Goal: Task Accomplishment & Management: Complete application form

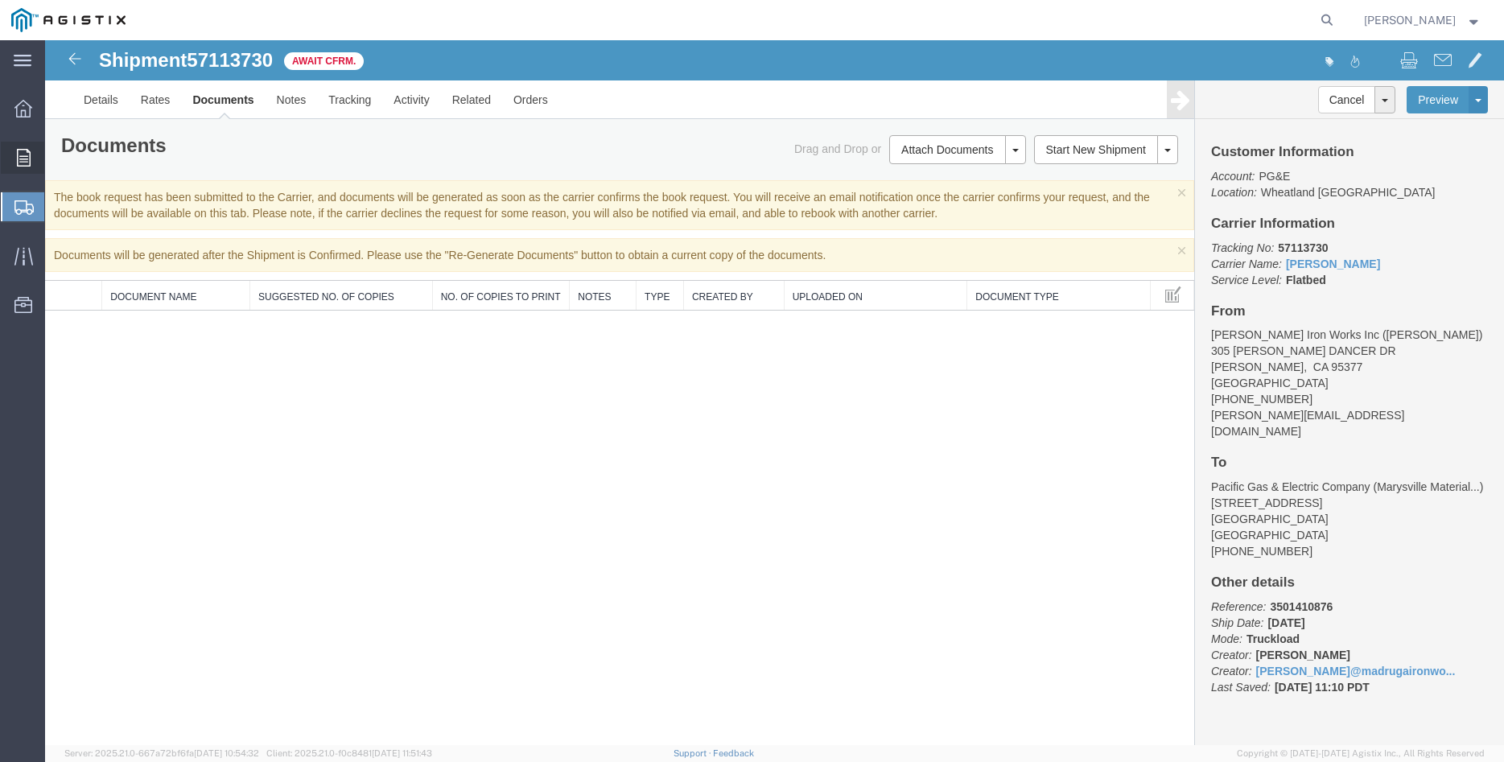
click at [23, 155] on icon at bounding box center [24, 158] width 14 height 18
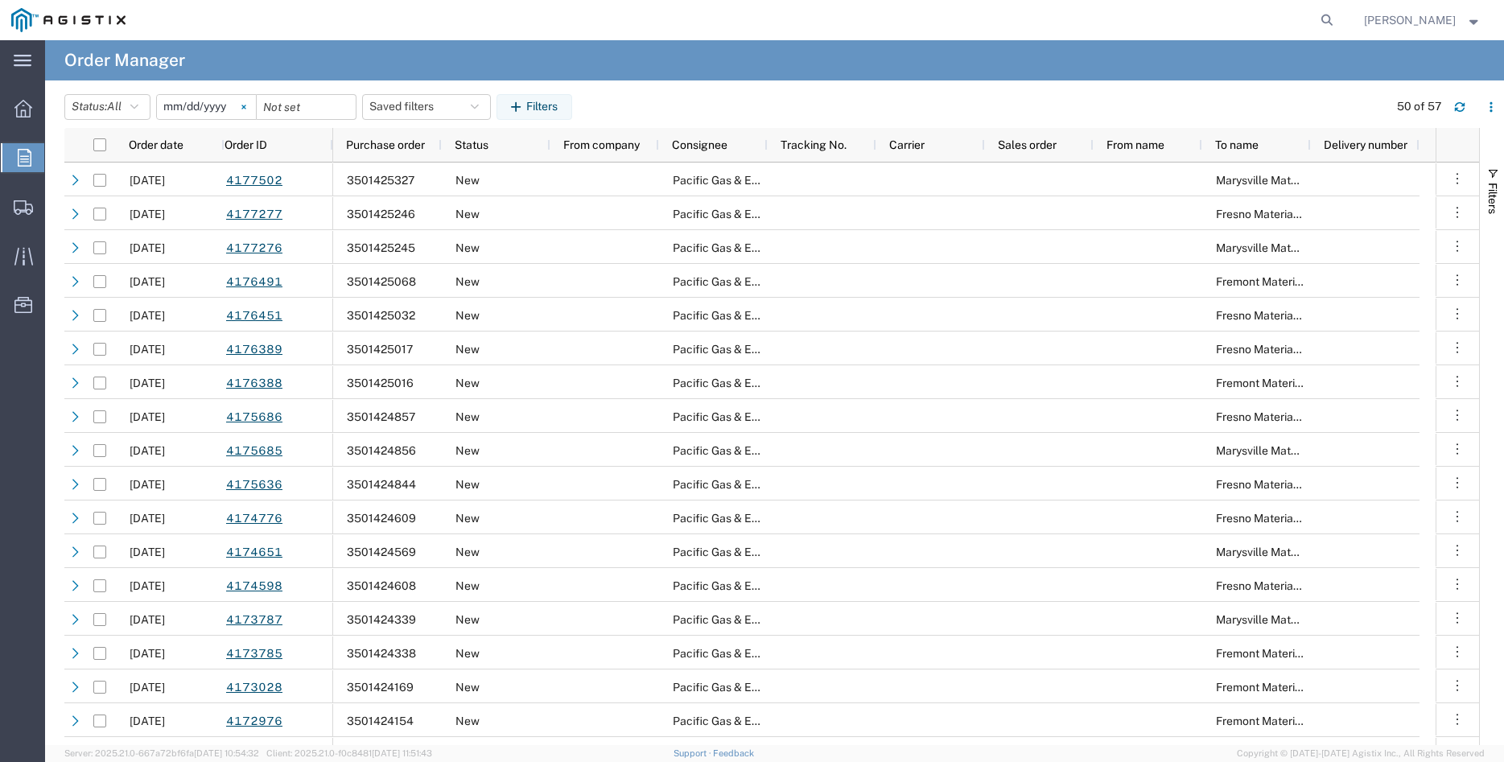
click at [251, 107] on svg-icon at bounding box center [244, 107] width 24 height 24
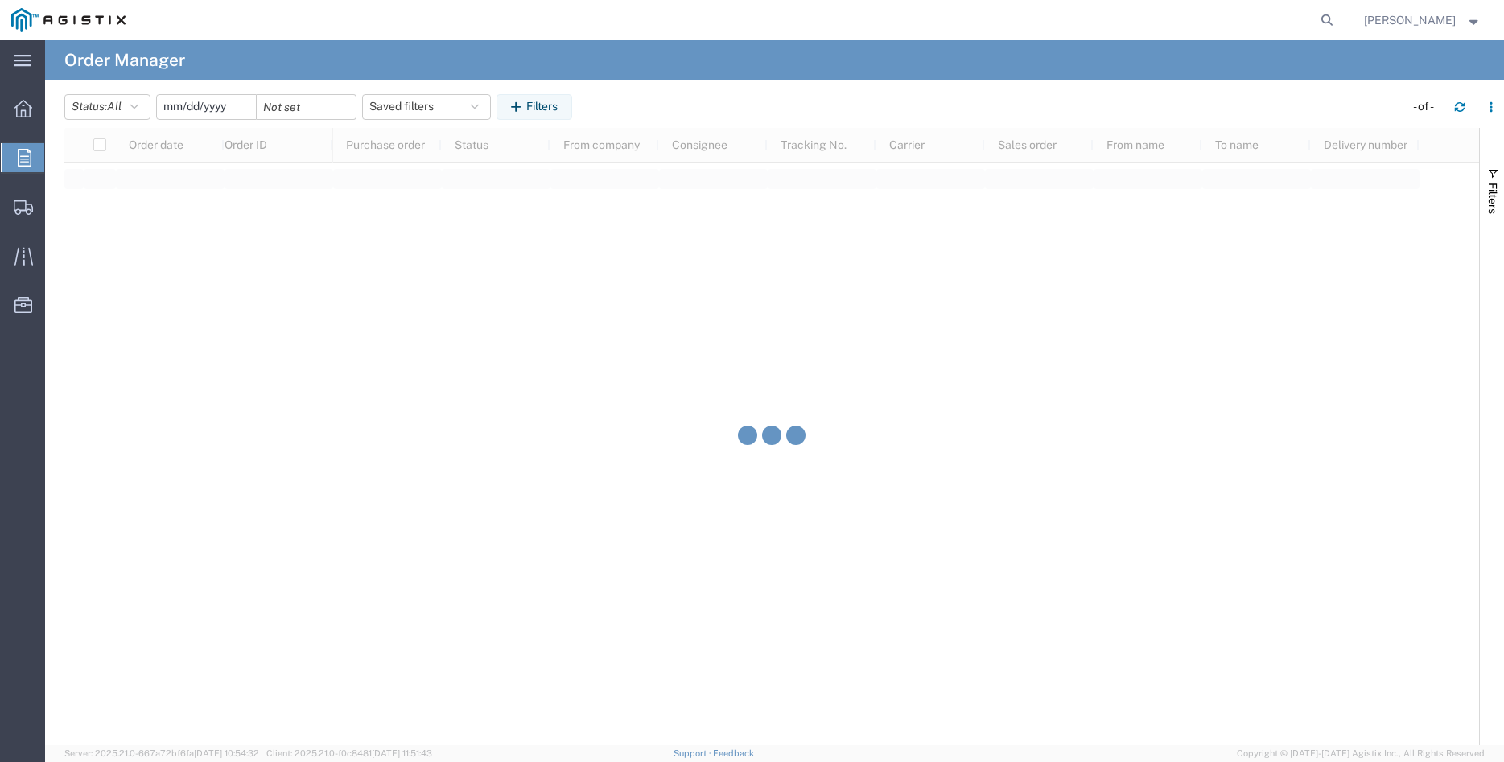
click at [216, 113] on input "date" at bounding box center [206, 107] width 99 height 24
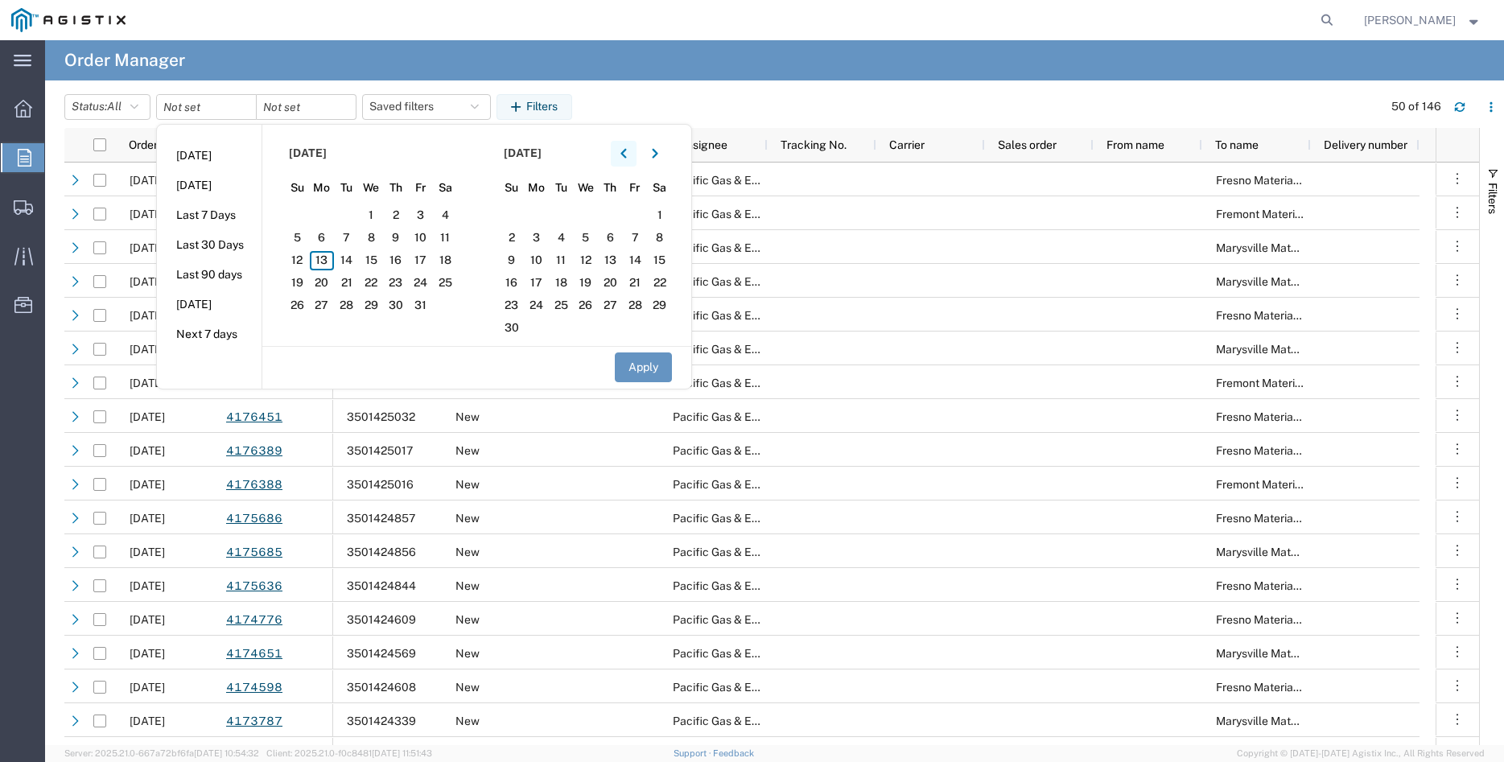
click at [636, 150] on button "button" at bounding box center [624, 154] width 26 height 26
click at [404, 285] on span "26" at bounding box center [396, 283] width 25 height 19
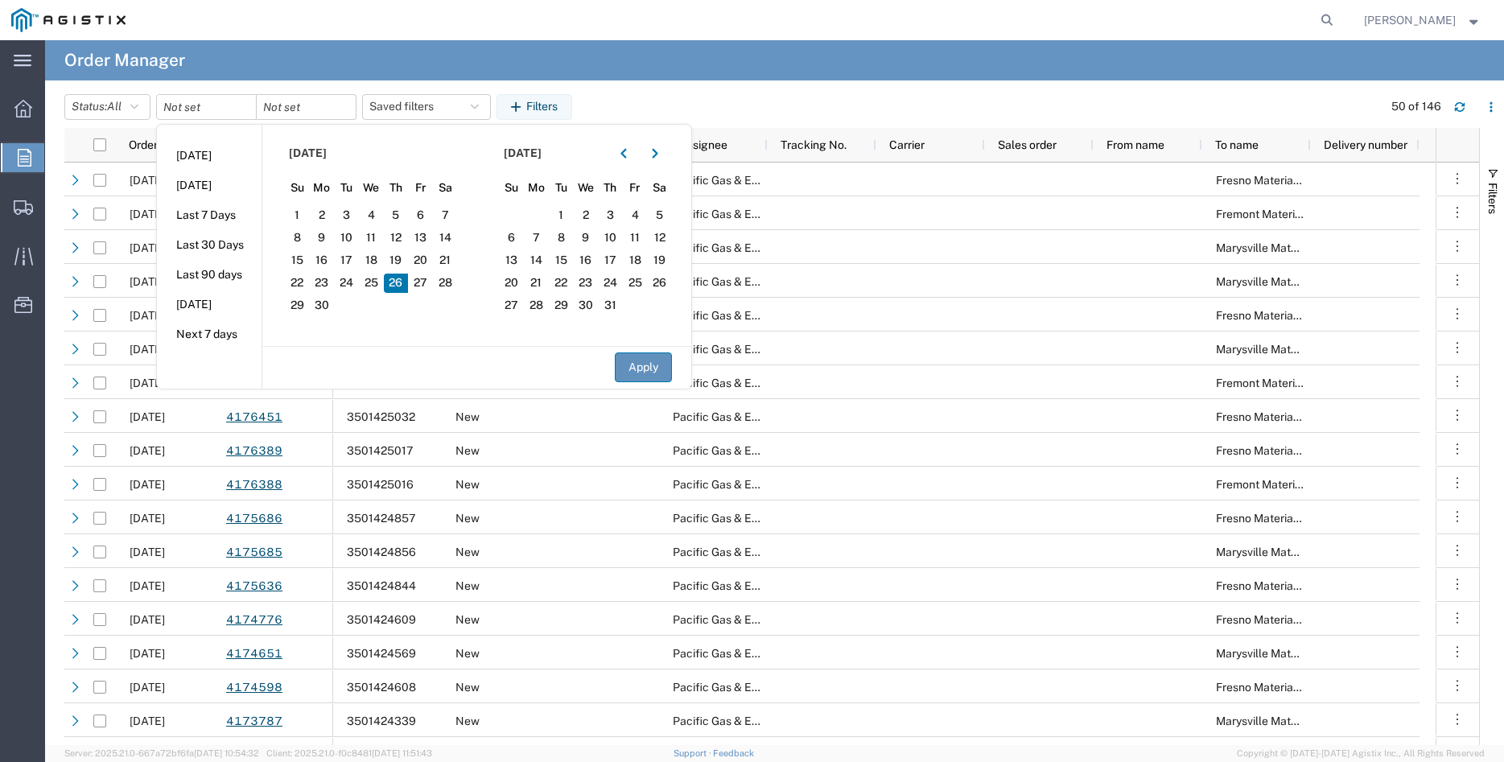
click at [650, 368] on button "Apply" at bounding box center [643, 368] width 57 height 30
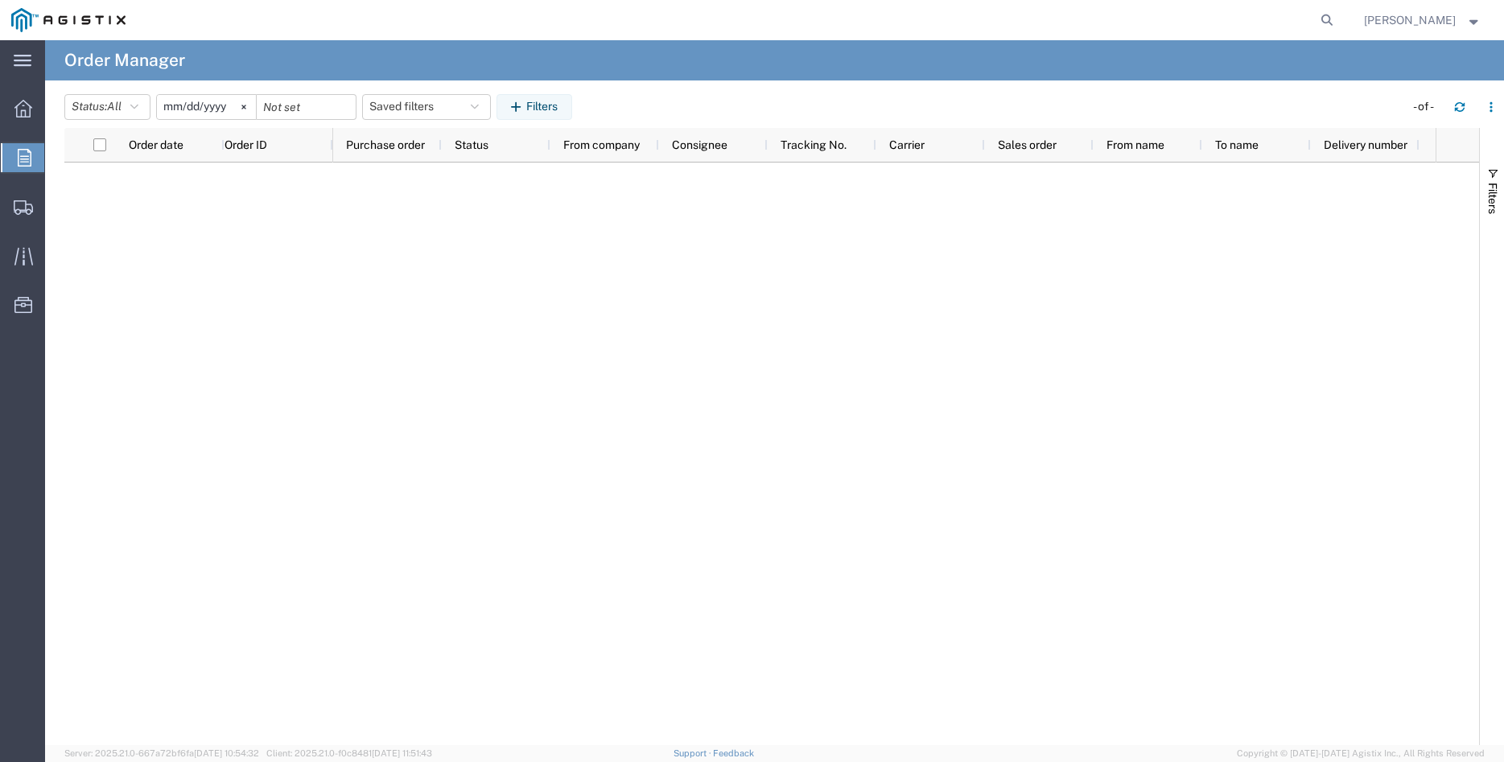
type input "[DATE]"
click at [320, 104] on input "date" at bounding box center [306, 107] width 99 height 24
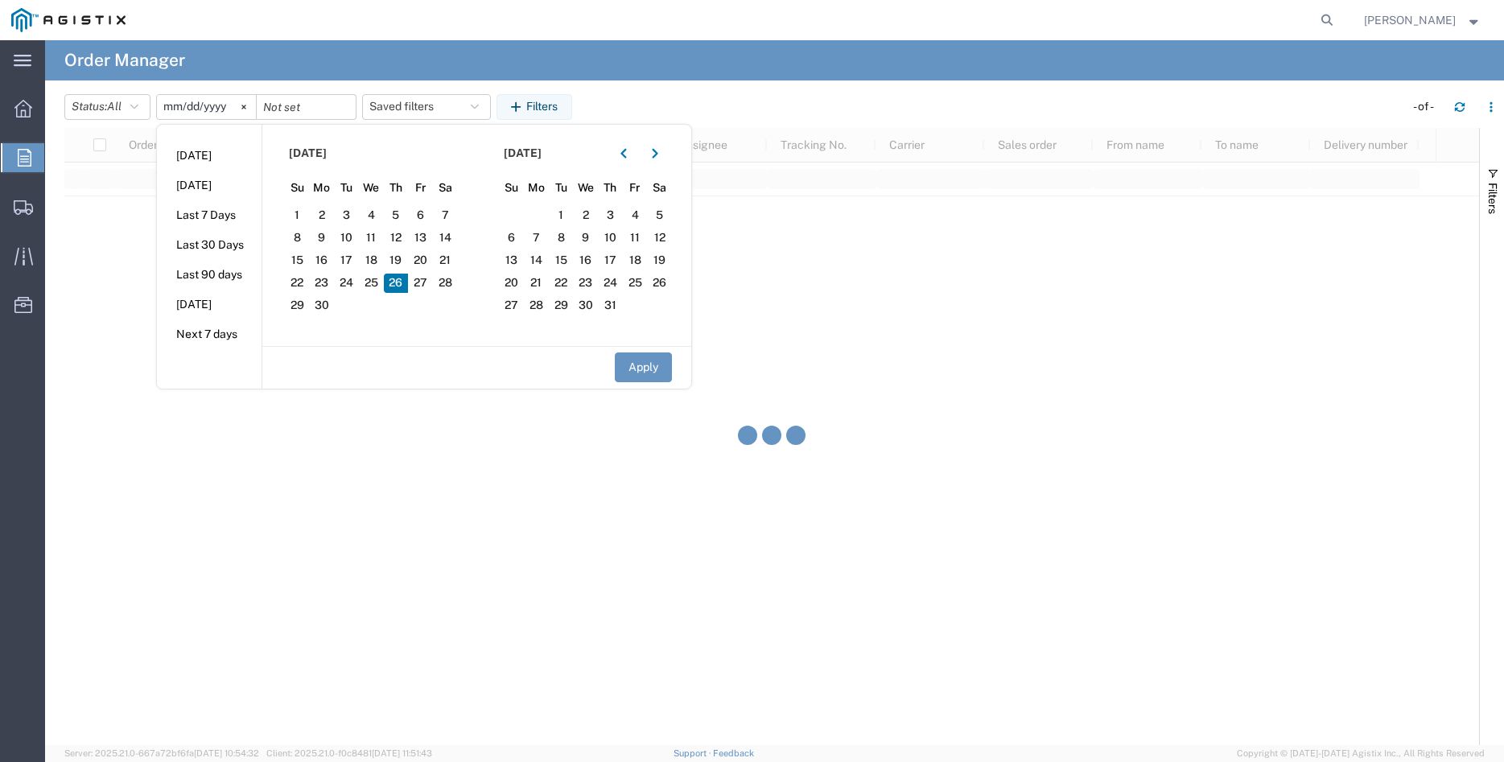
click at [405, 283] on span "26" at bounding box center [396, 283] width 25 height 19
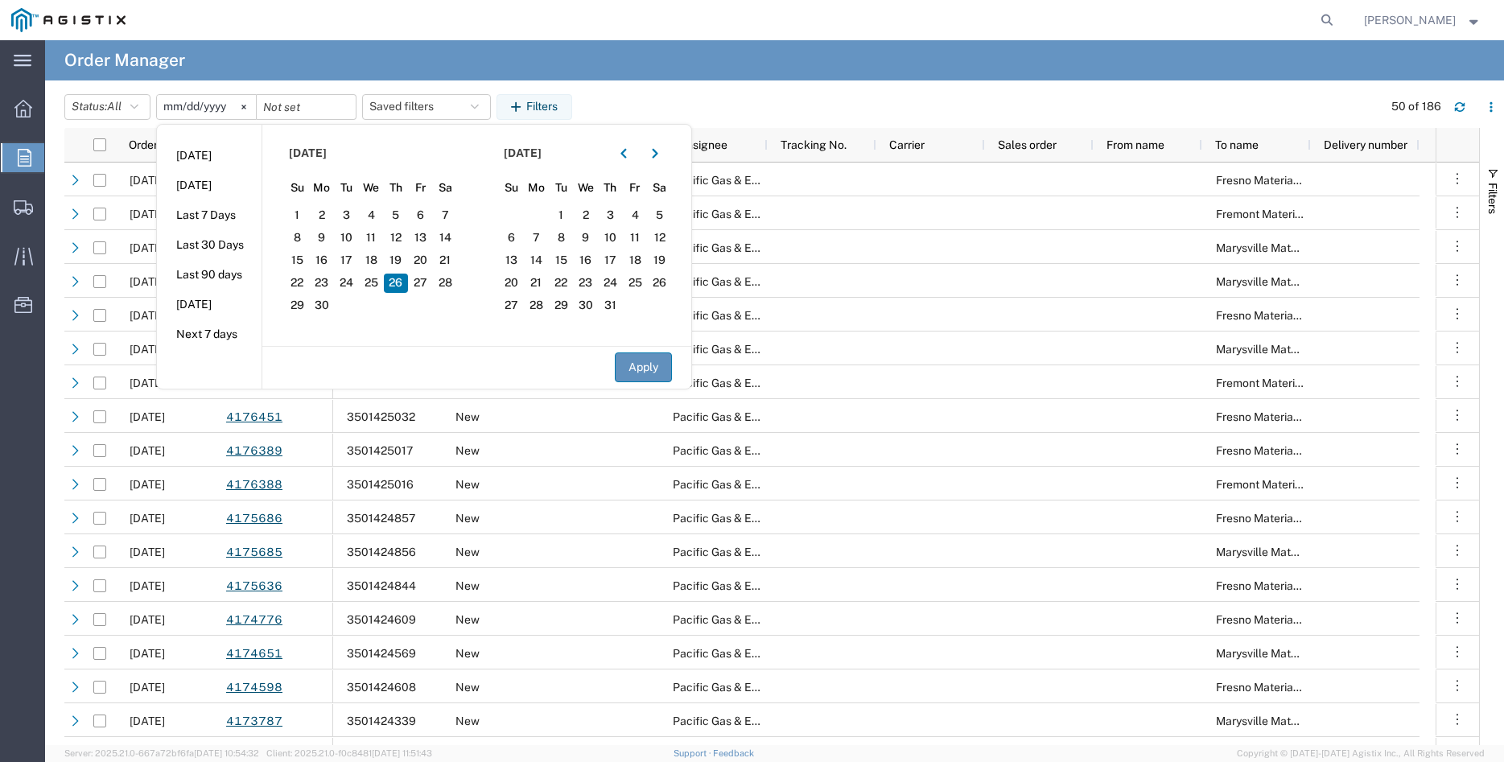
click at [659, 367] on button "Apply" at bounding box center [643, 368] width 57 height 30
type input "[DATE]"
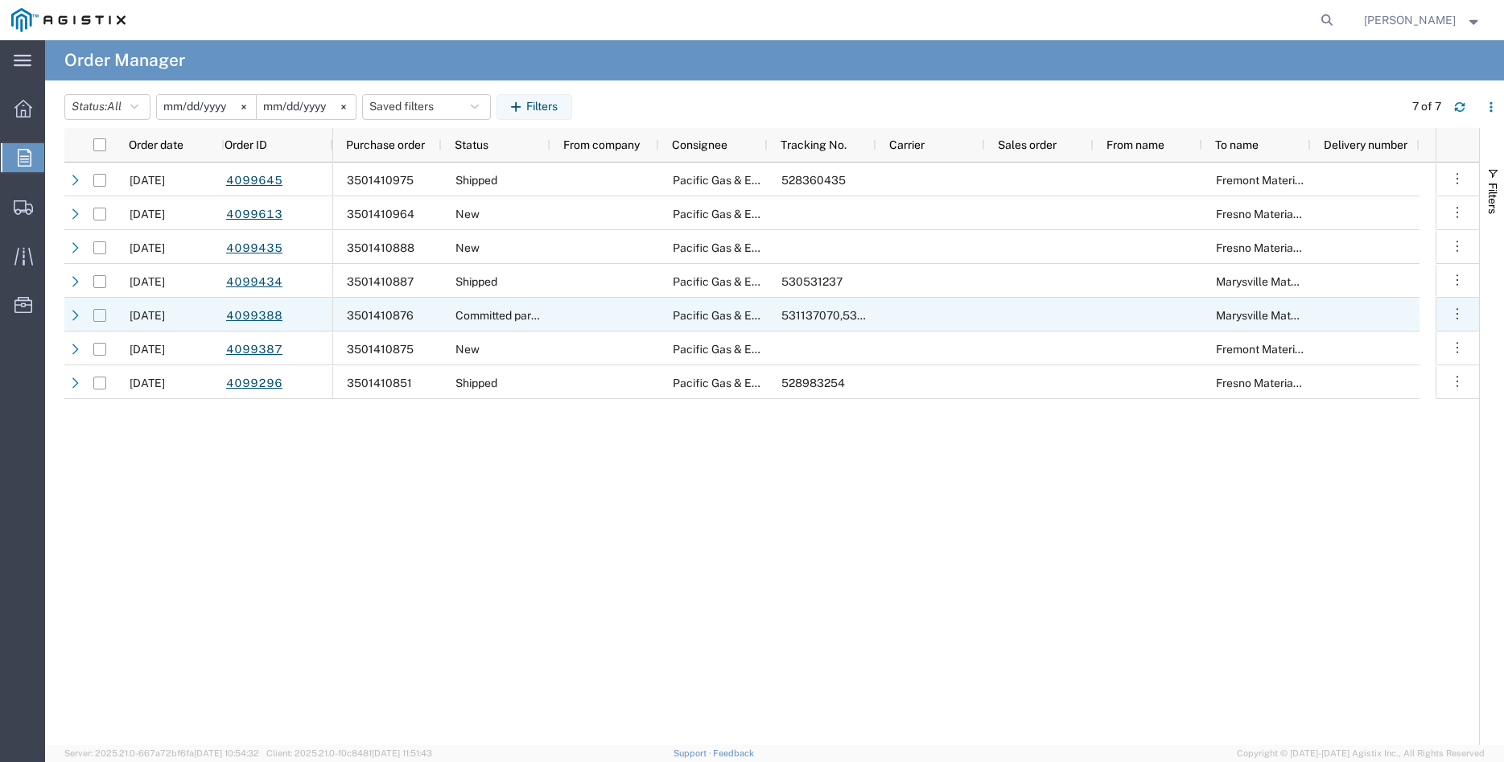
click at [100, 316] on input "Press Space to toggle row selection (unchecked)" at bounding box center [99, 315] width 13 height 13
checkbox input "true"
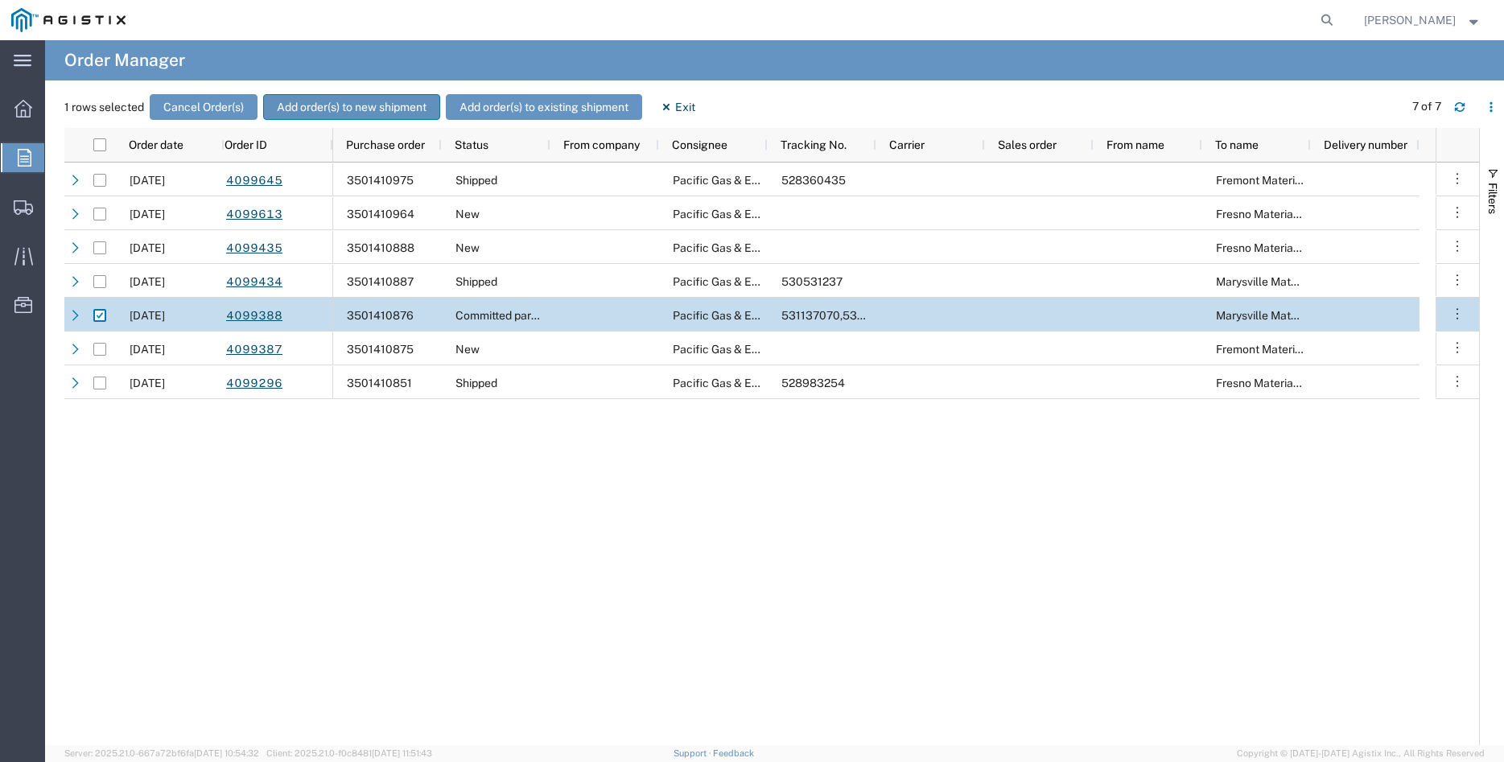
click at [338, 102] on button "Add order(s) to new shipment" at bounding box center [351, 107] width 177 height 26
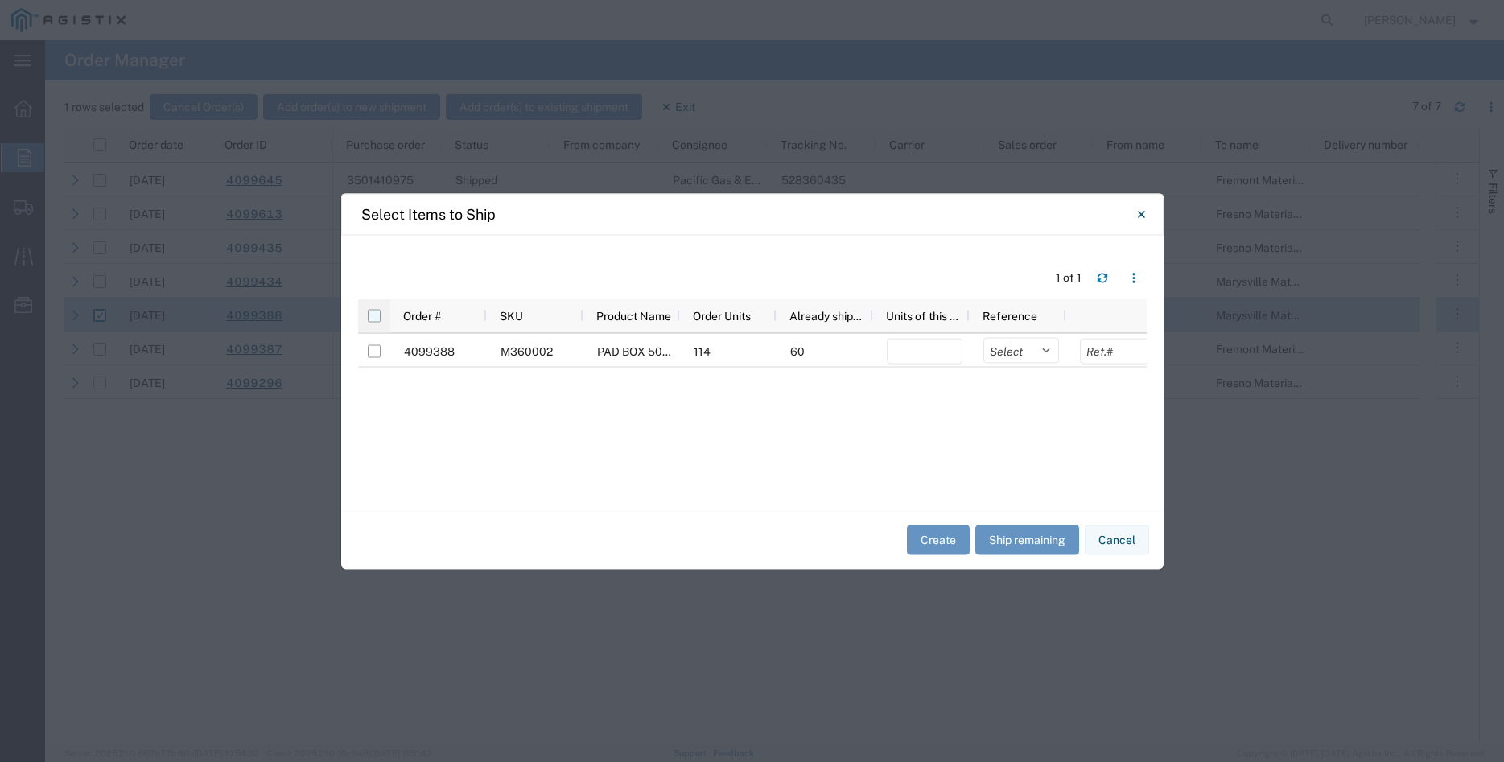
click at [377, 317] on input "checkbox" at bounding box center [374, 315] width 13 height 13
checkbox input "true"
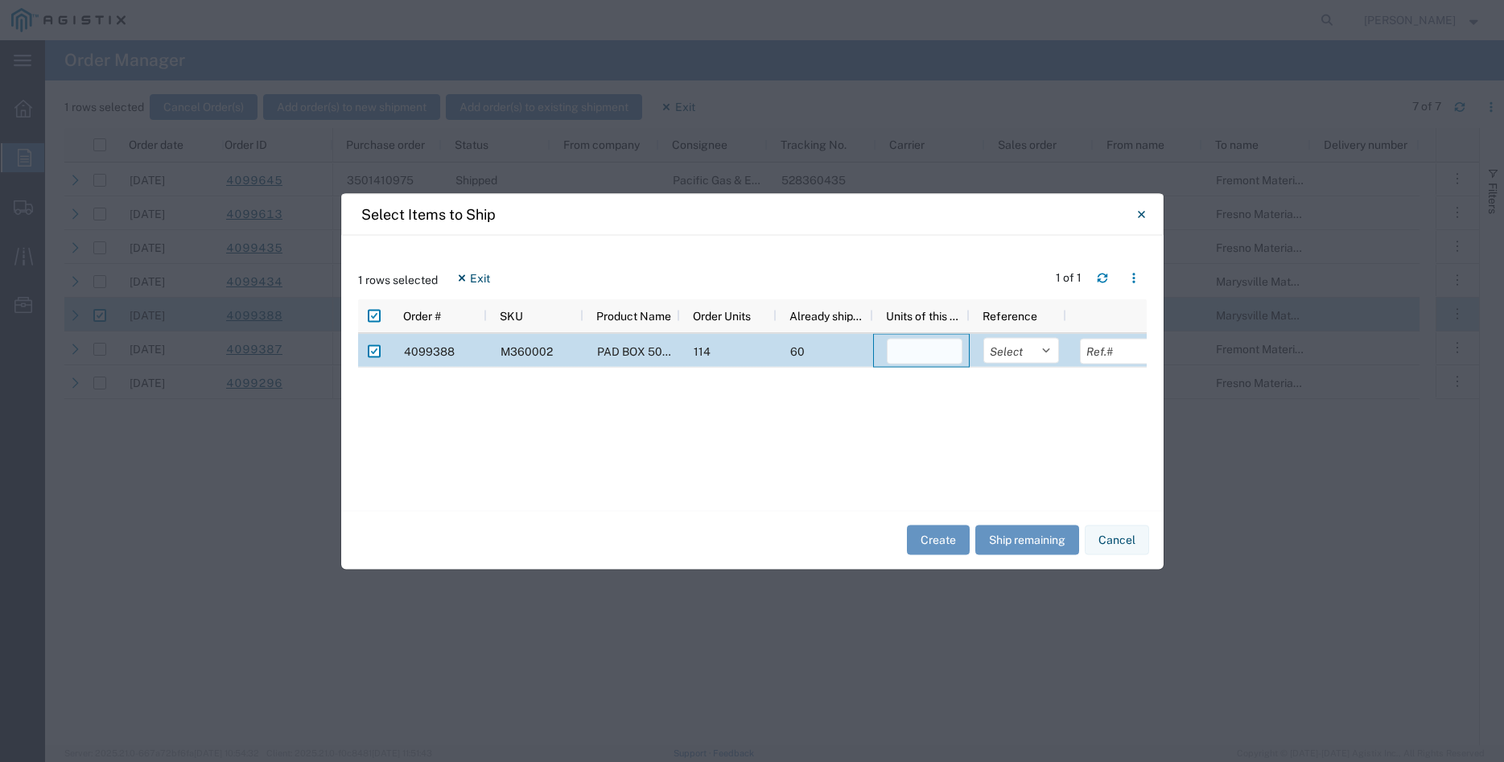
click at [902, 353] on input "number" at bounding box center [925, 351] width 76 height 26
type input "27"
click at [984, 337] on select "Select Purchase Order Delivery Number" at bounding box center [1022, 350] width 76 height 26
select select "PURCHORD"
click option "Purchase Order" at bounding box center [0, 0] width 0 height 0
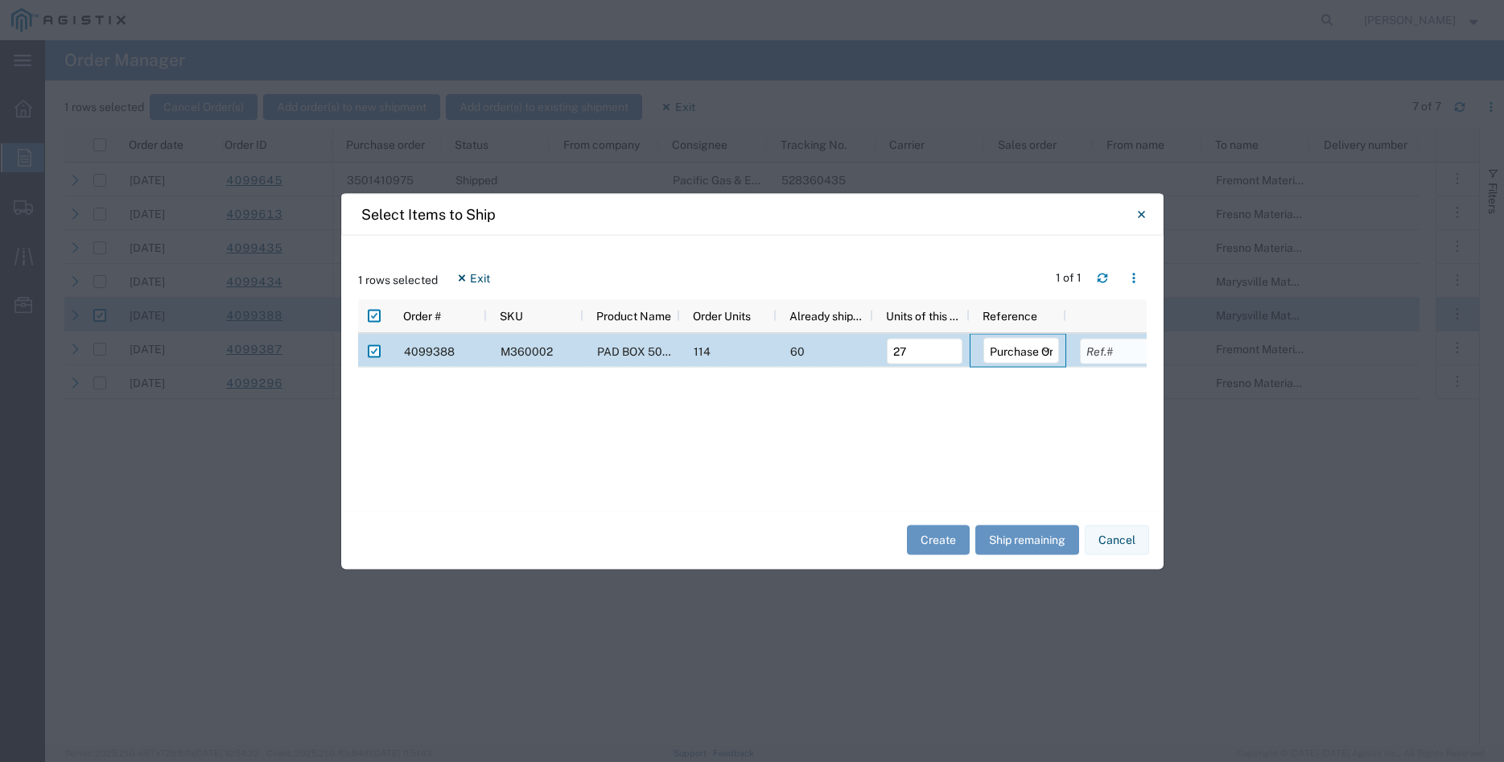
click at [1092, 361] on input "text" at bounding box center [1118, 351] width 76 height 26
type input "19818.00"
click at [1005, 444] on div "4099388 M360002 PAD BOX 50" X 52" X 18" 2-WIRE XFMR 114 60 27 Select Purchase O…" at bounding box center [752, 413] width 789 height 160
click at [939, 544] on button "Create" at bounding box center [938, 541] width 63 height 30
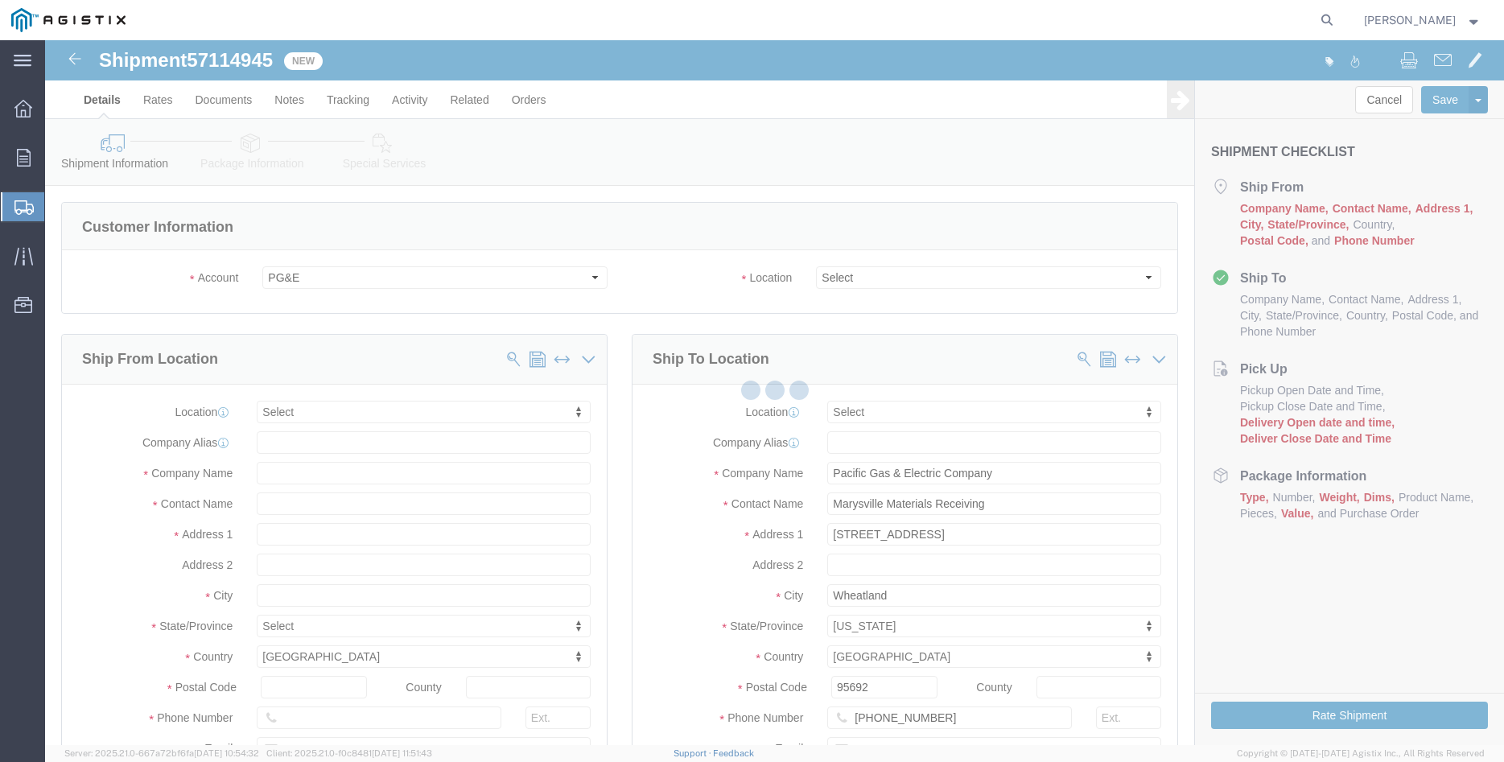
select select
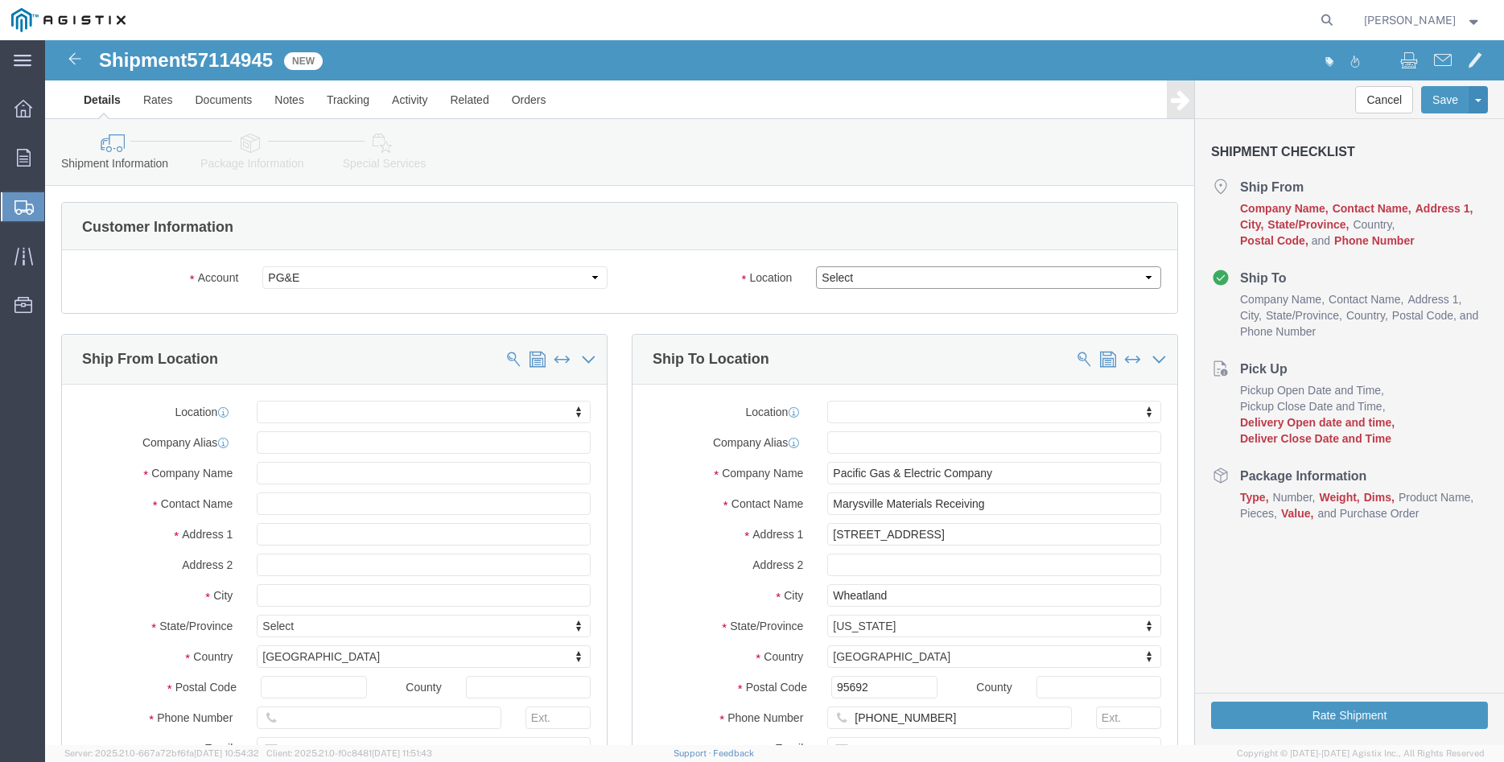
click select "Select All Others [GEOGRAPHIC_DATA] [GEOGRAPHIC_DATA] [GEOGRAPHIC_DATA] [GEOGRA…"
select select "19996"
click option "Wheatland [GEOGRAPHIC_DATA]"
click body "Shipment 57114945 New Details Rates Documents Notes Tracking Activity Related O…"
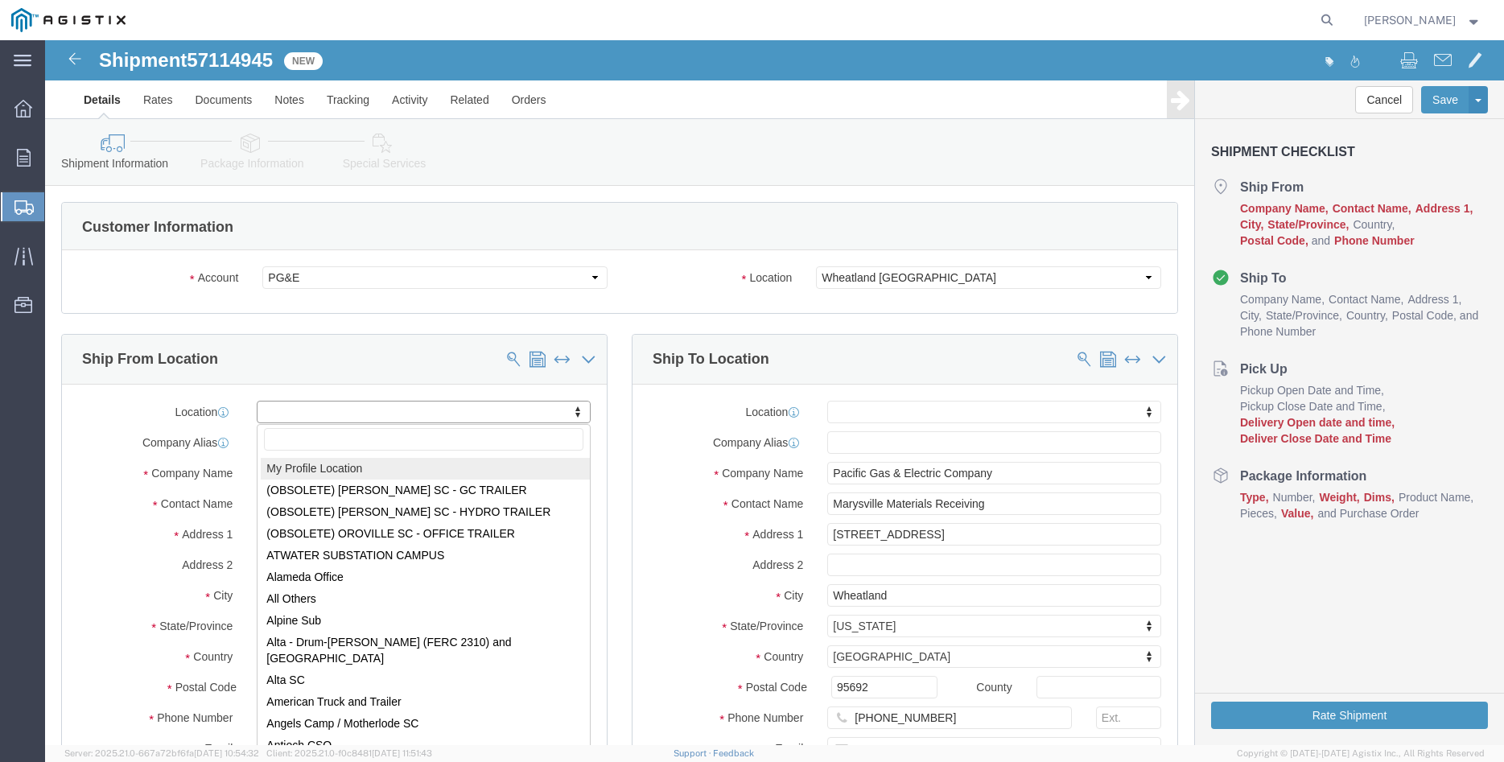
select select "MYPROFILE"
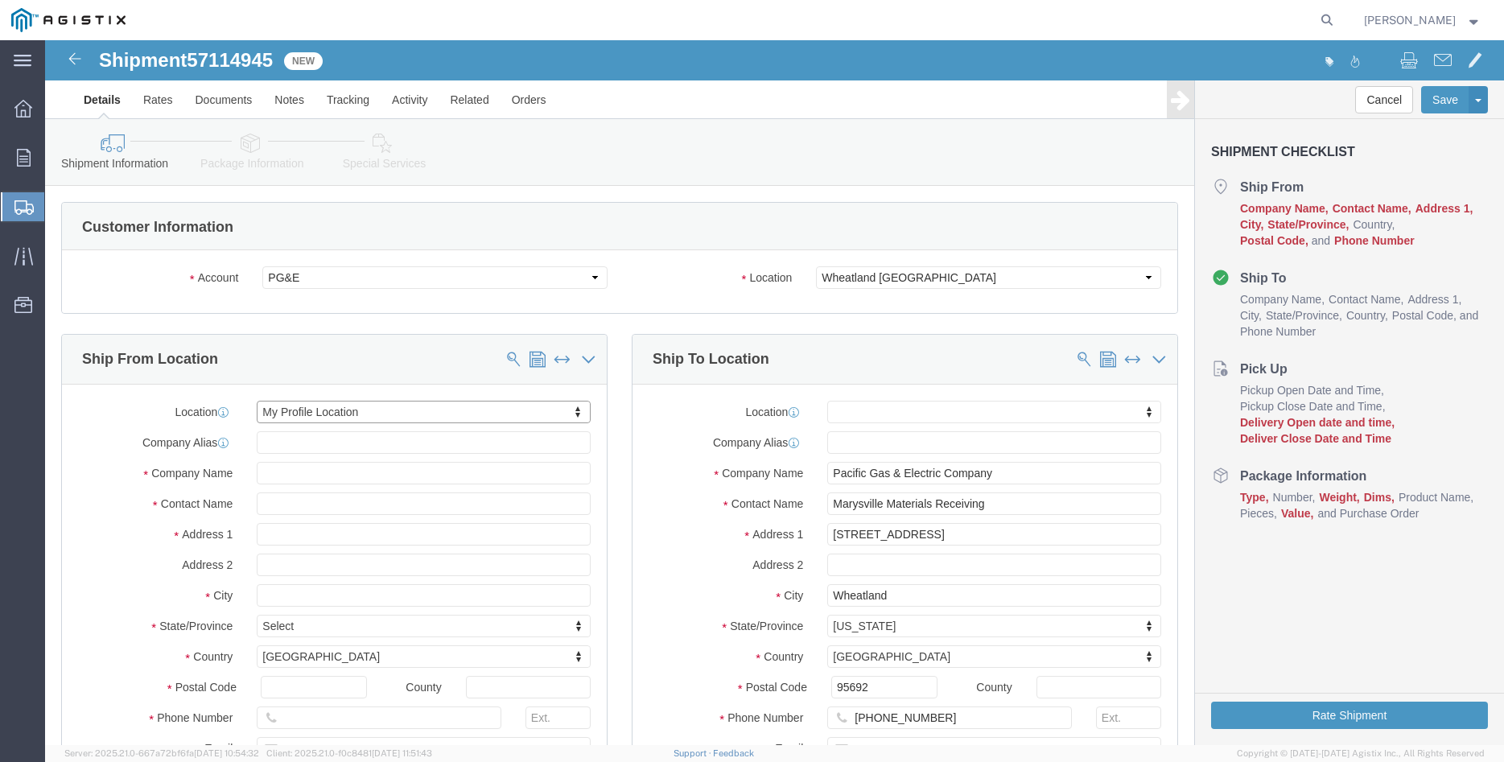
type input "305 [PERSON_NAME] DANCER DR"
type input "95377"
type input "[PHONE_NUMBER]"
type input "[PERSON_NAME][EMAIL_ADDRESS][DOMAIN_NAME]"
checkbox input "true"
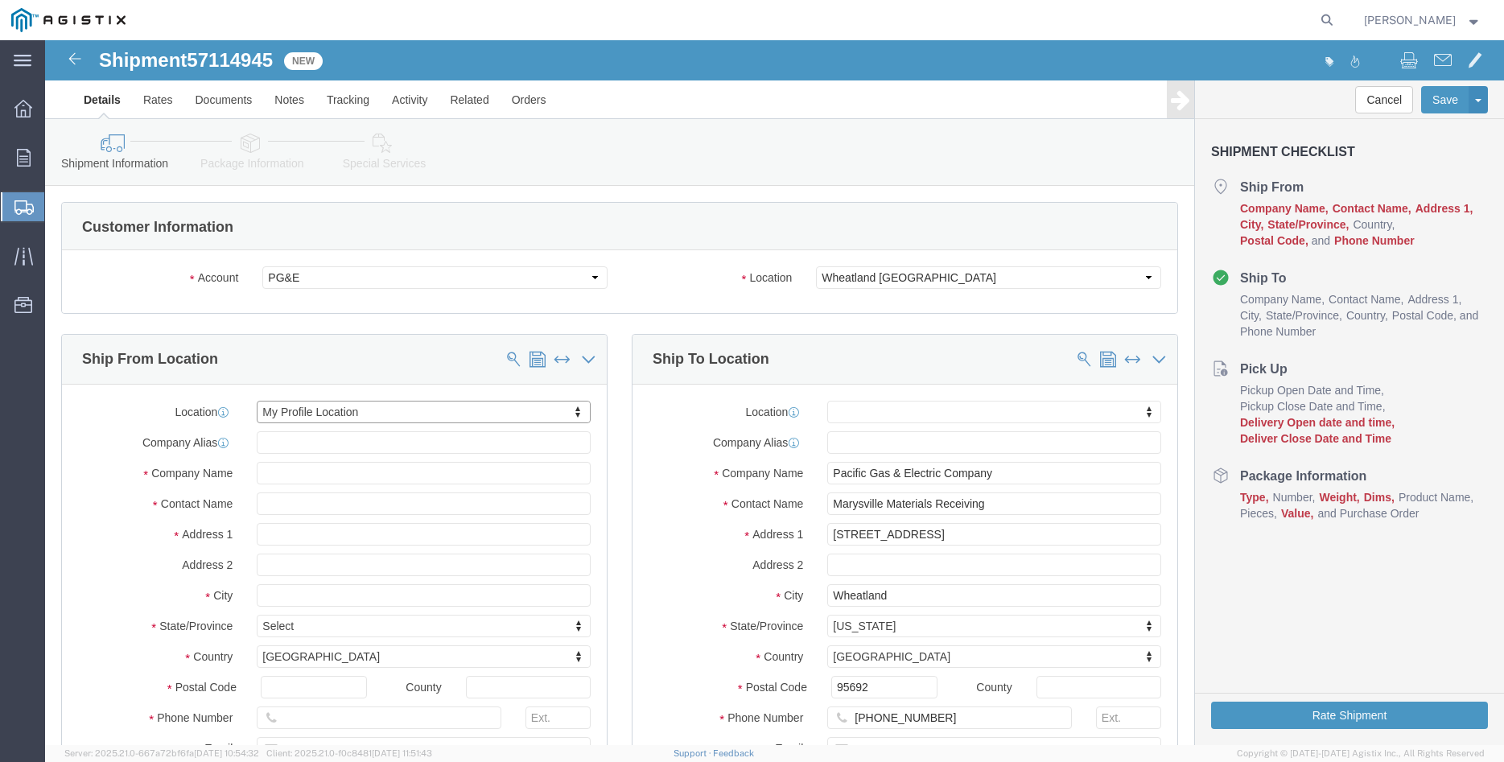
type input "[PERSON_NAME] Iron Works Inc"
type input "[PERSON_NAME]"
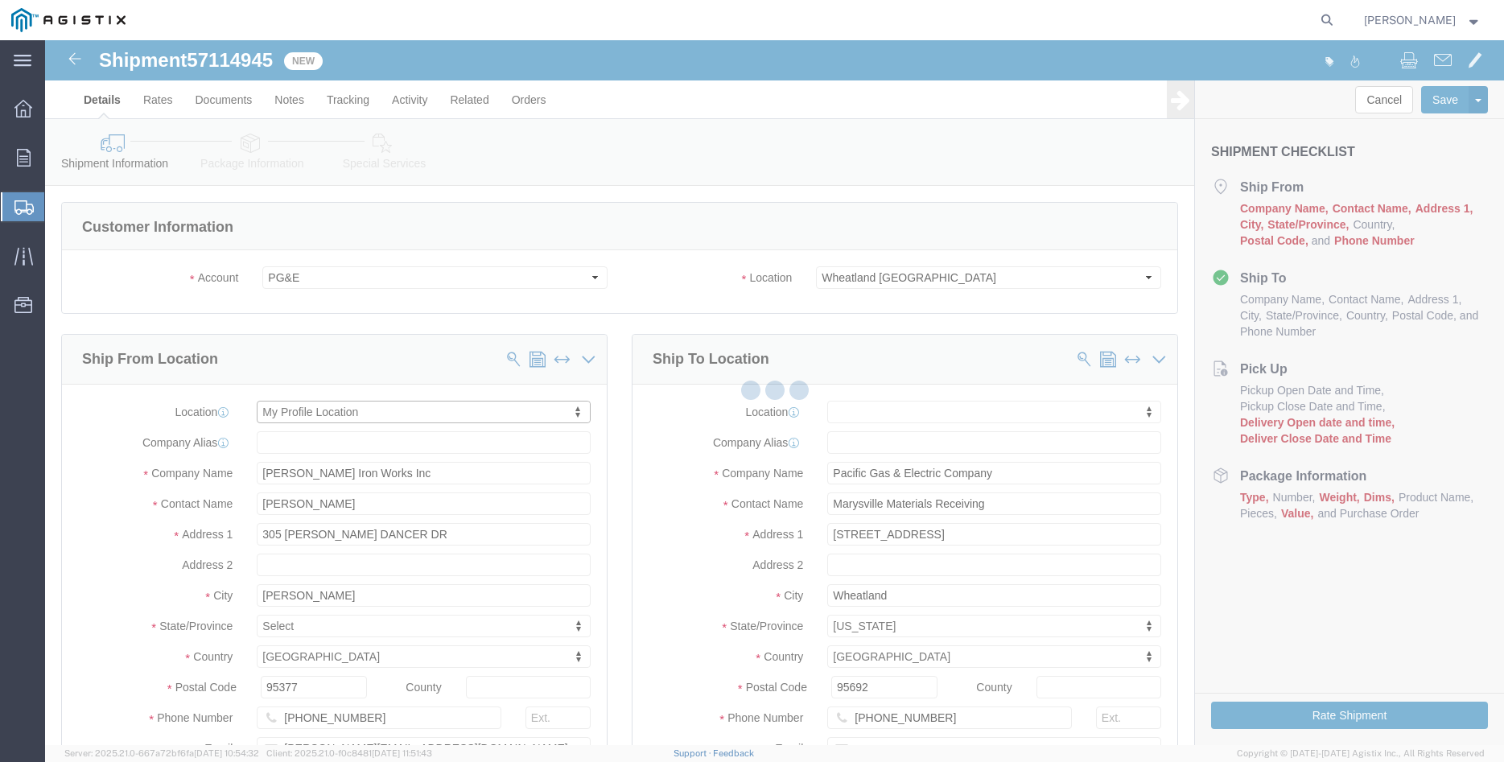
select select "CA"
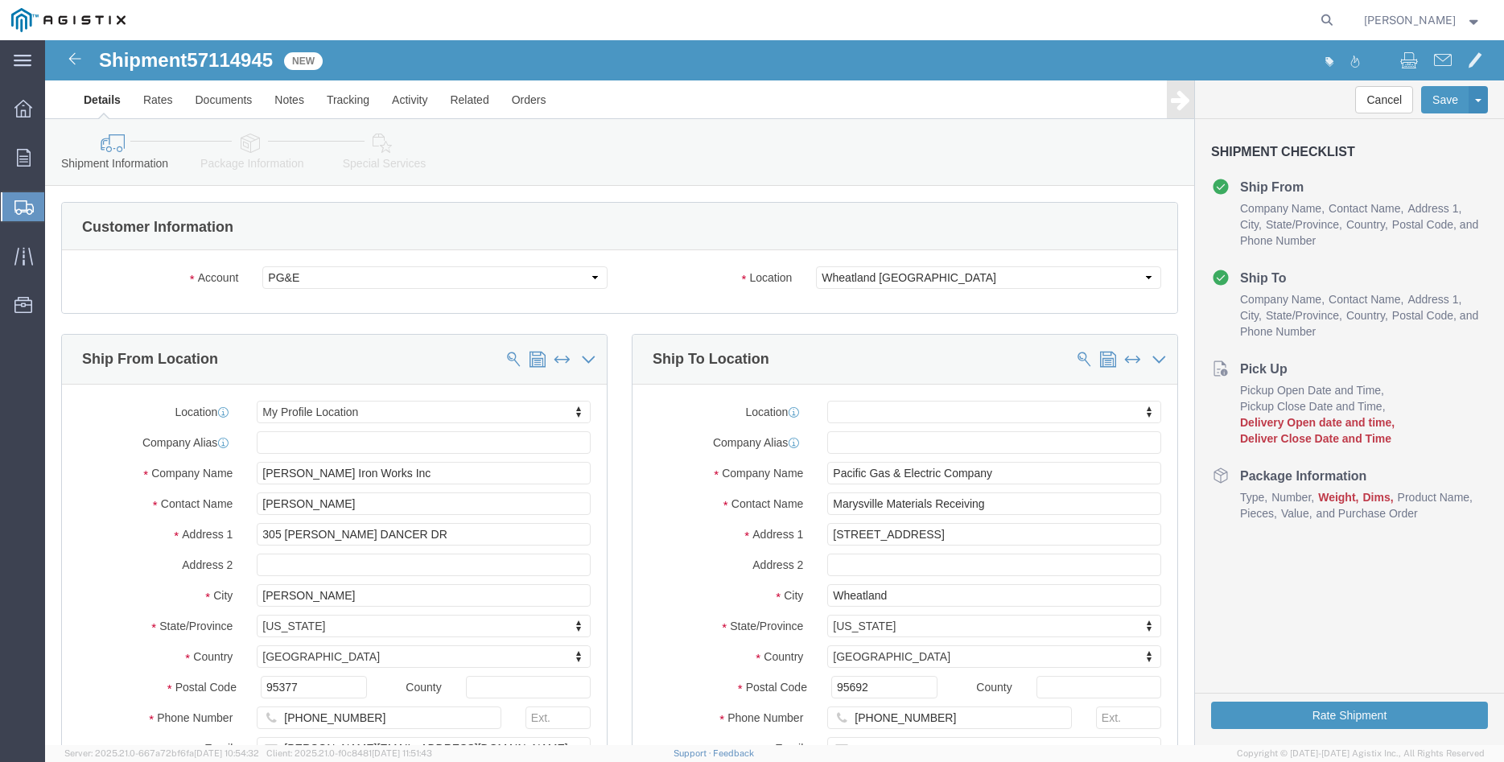
click div "Ship From Location Location My Profile Location My Profile Location (OBSOLETE) …"
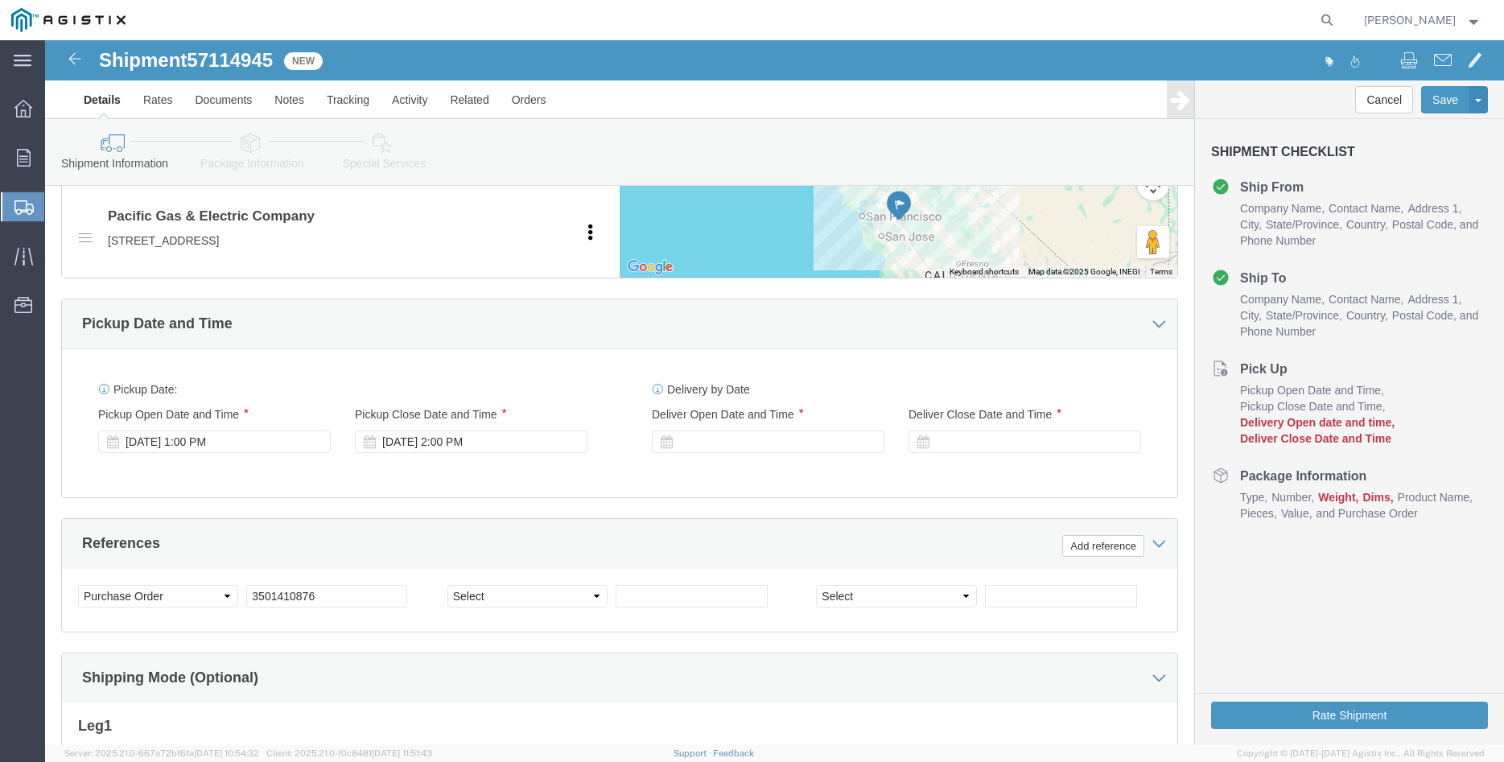
scroll to position [903, 0]
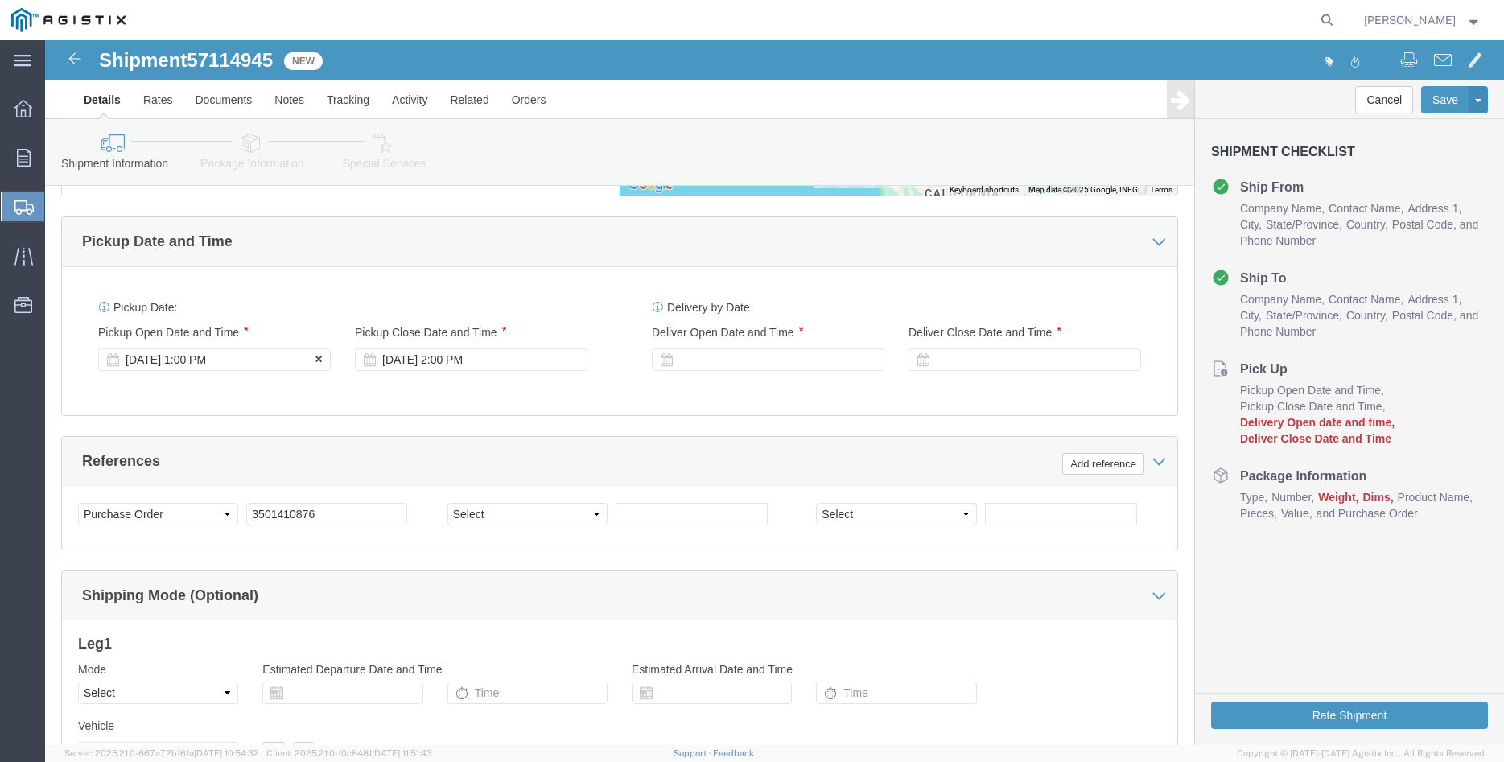
click div "[DATE] 1:00 PM"
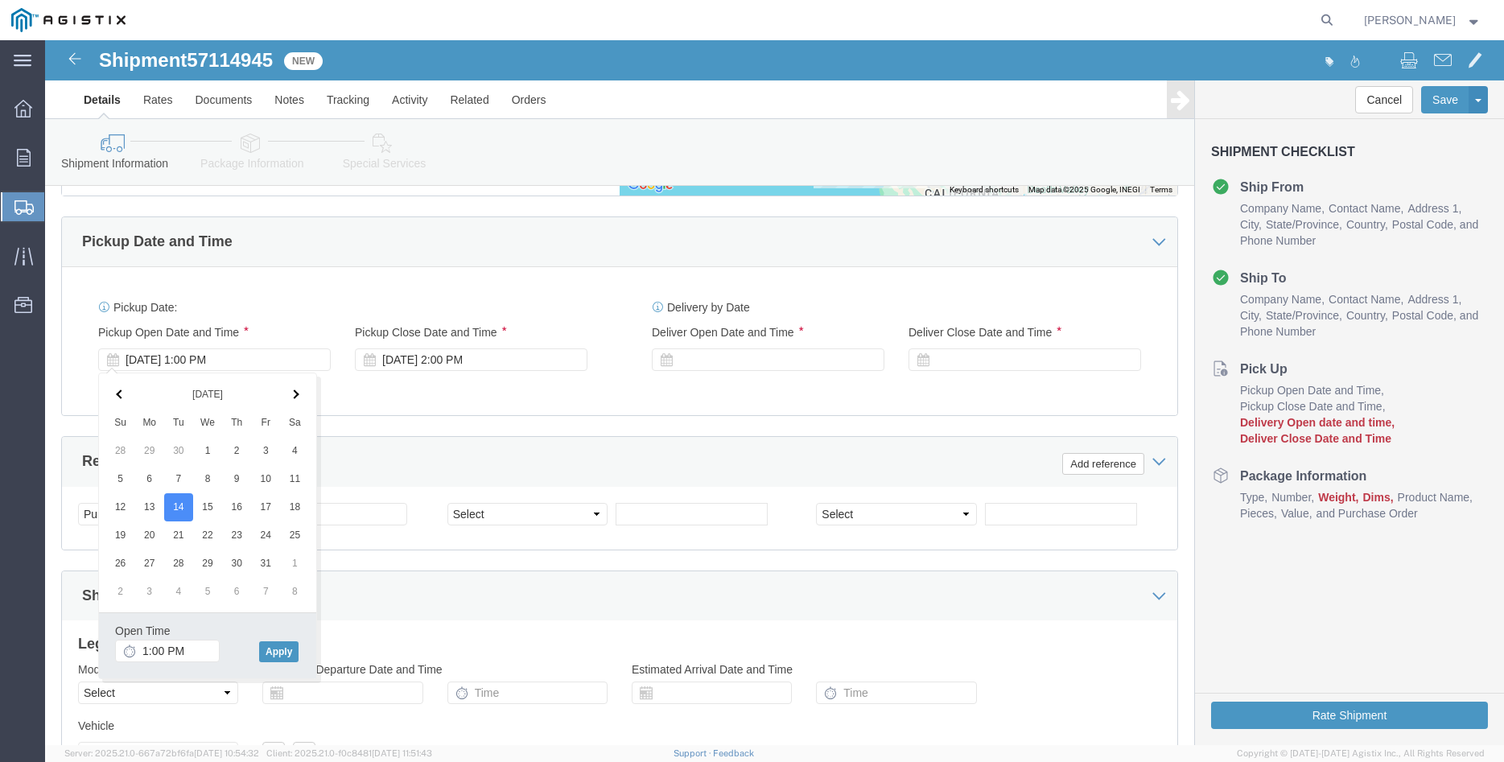
click div "Open Time 1:00 PM [DATE] 1:00 PM - [DATE] 1:00 PM Cancel Apply"
click input "1:00 PM"
type input "8:00 AM"
click button "Apply"
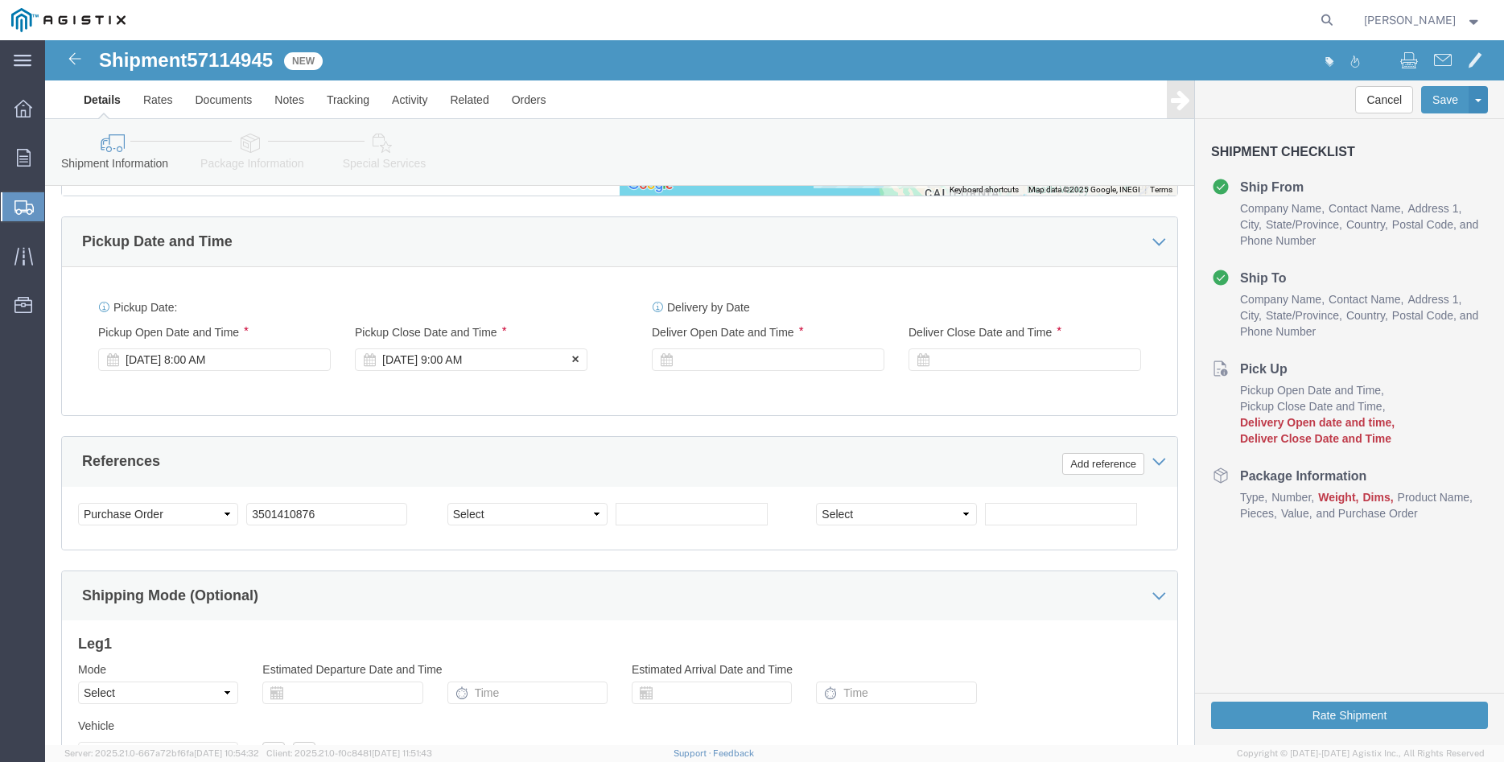
click div "[DATE] 9:00 AM"
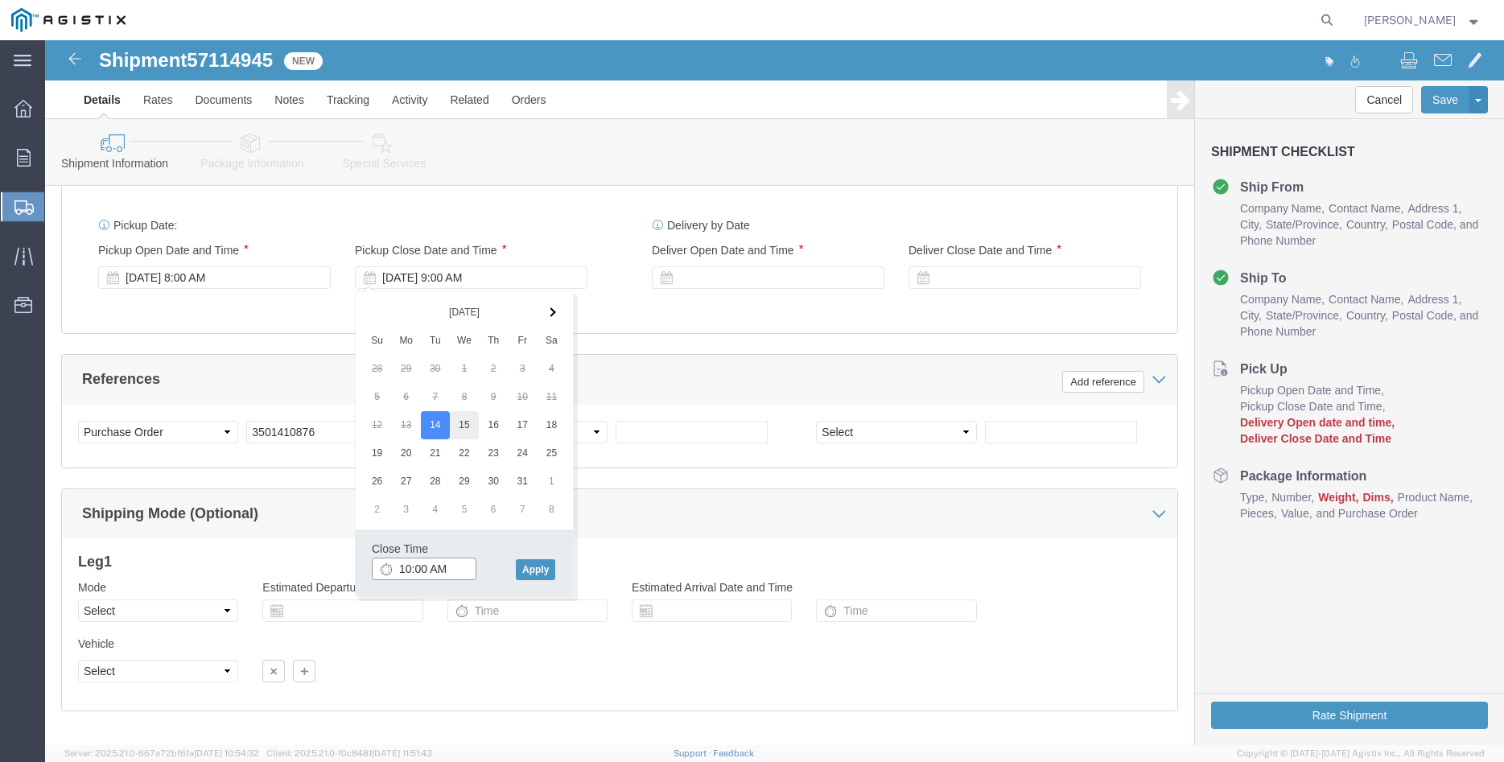
scroll to position [1063, 0]
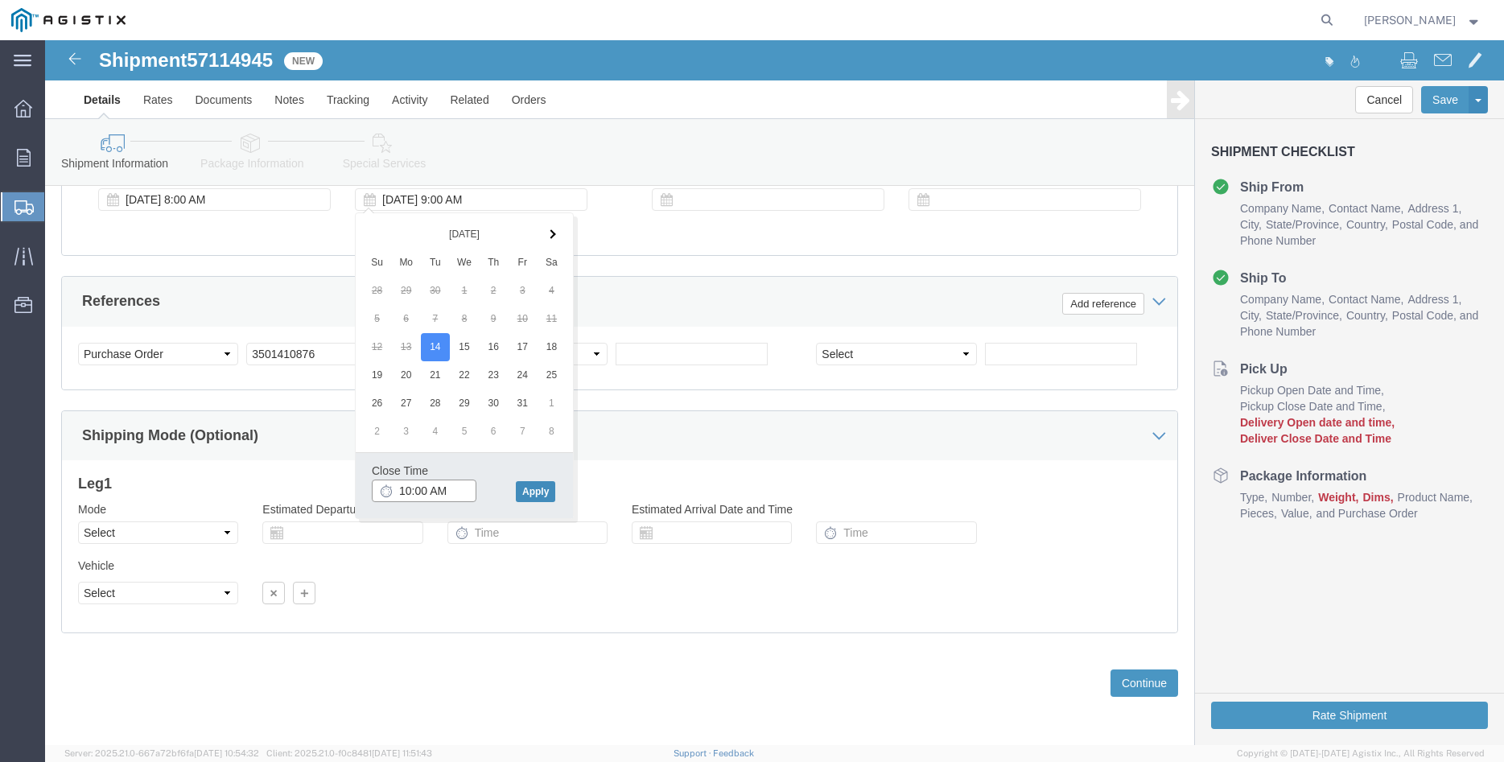
type input "10:00 AM"
click button "Apply"
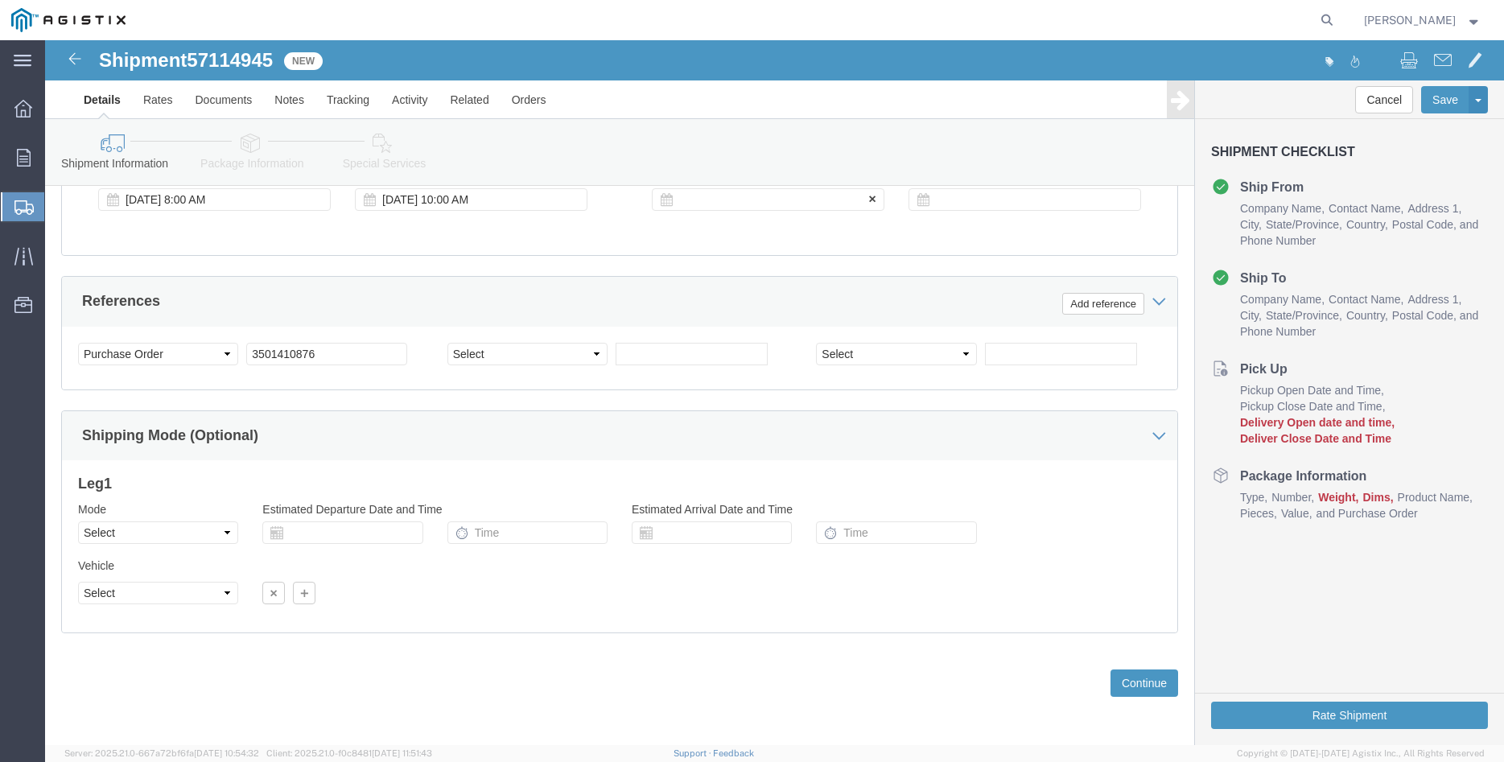
click div
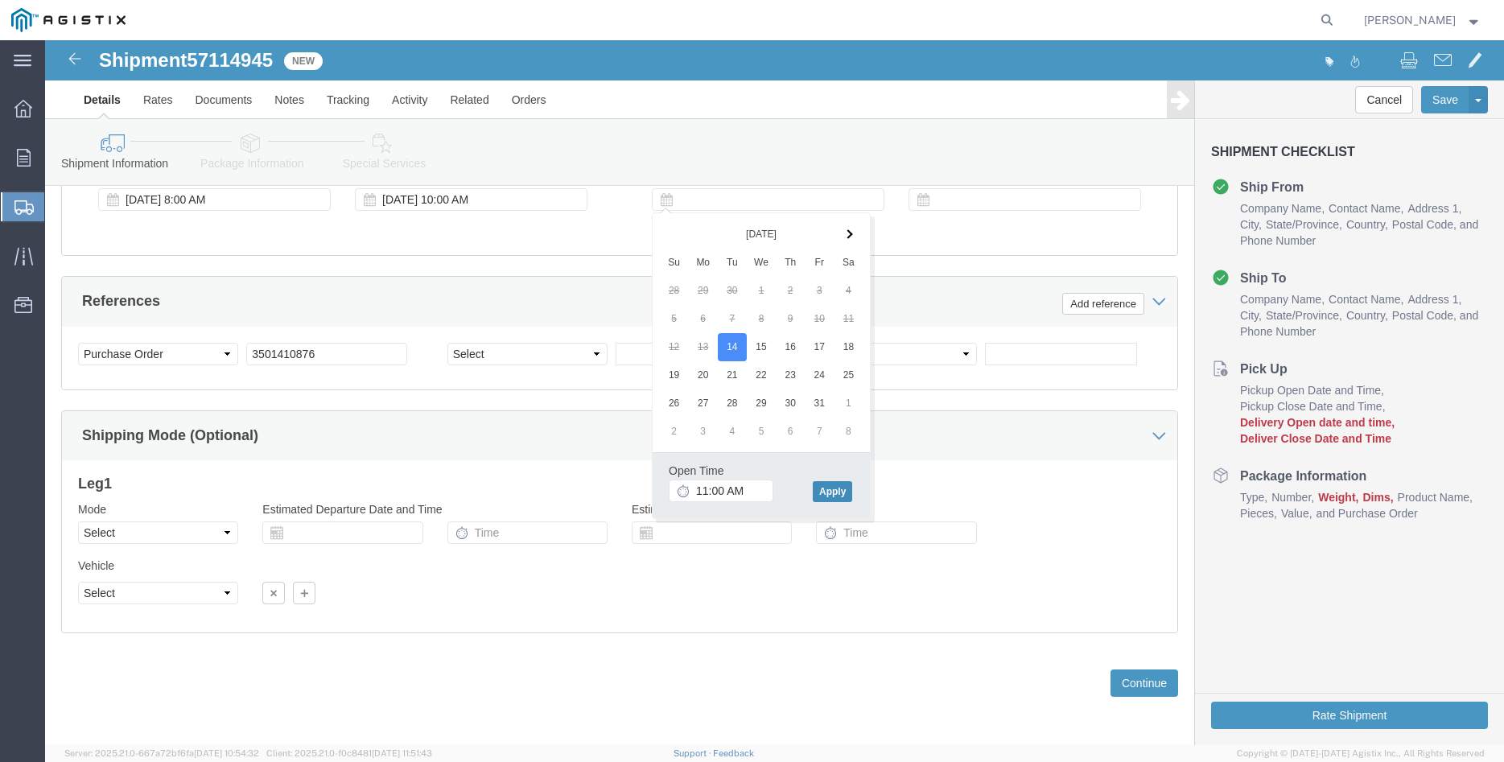
click button "Apply"
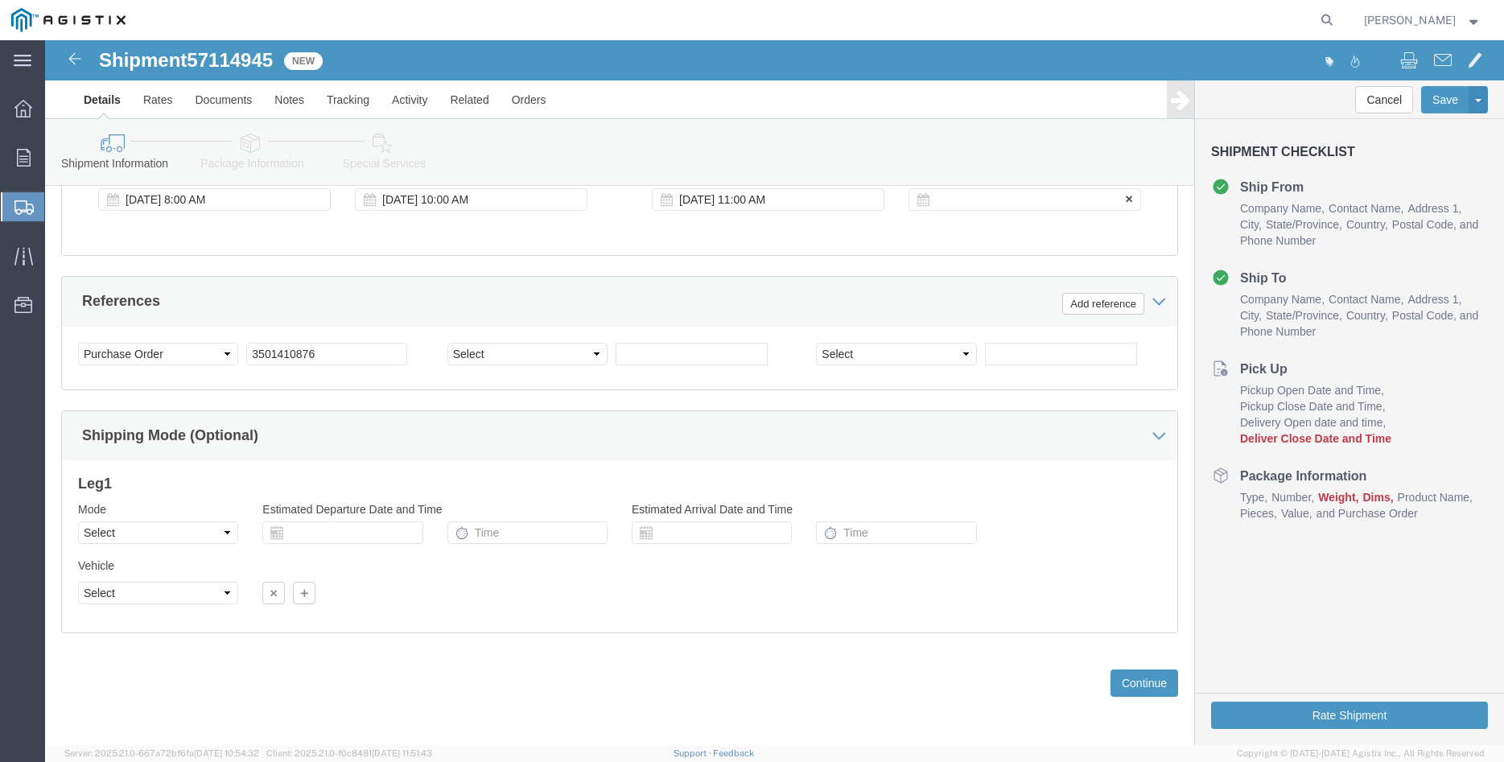
click div
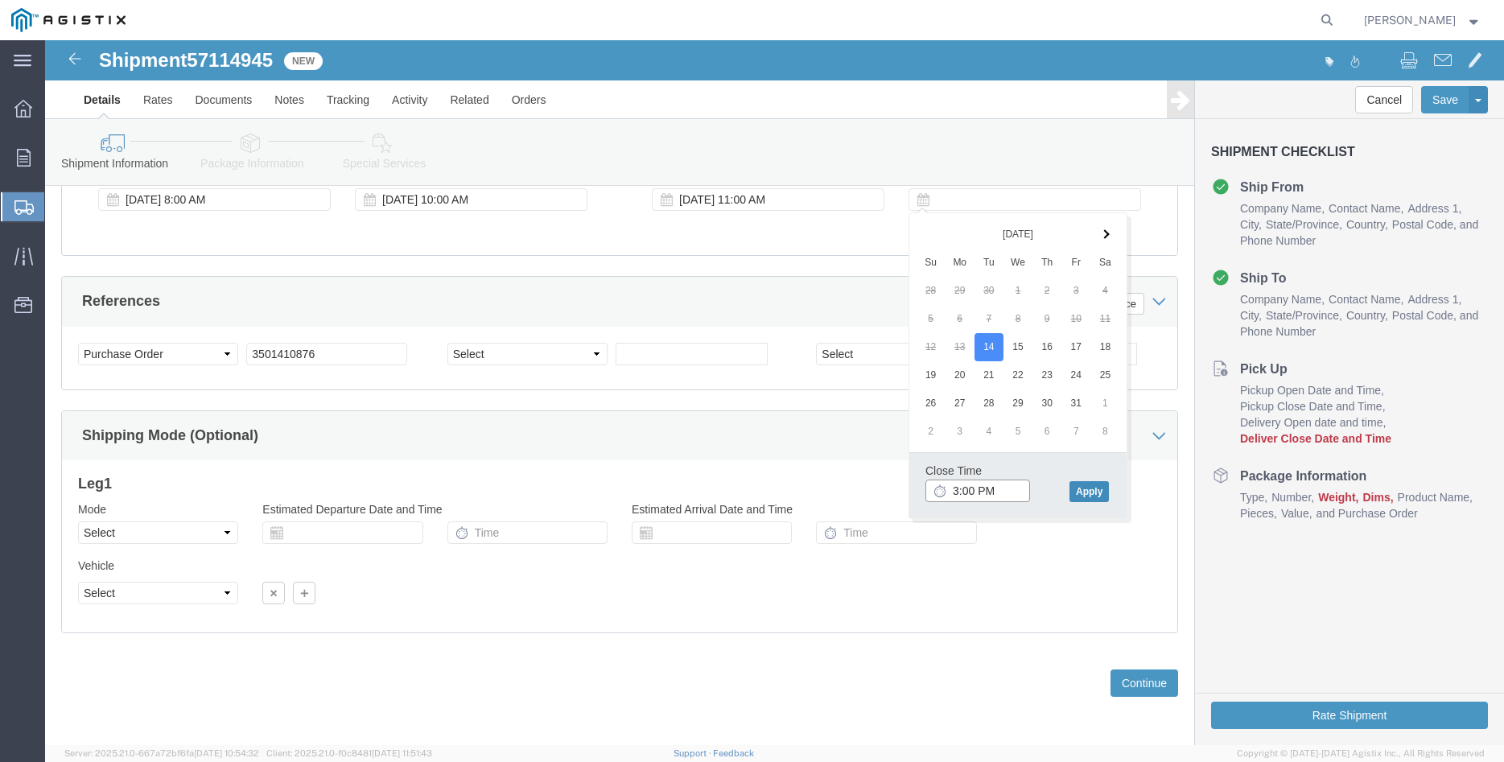
type input "3:00 PM"
click button "Apply"
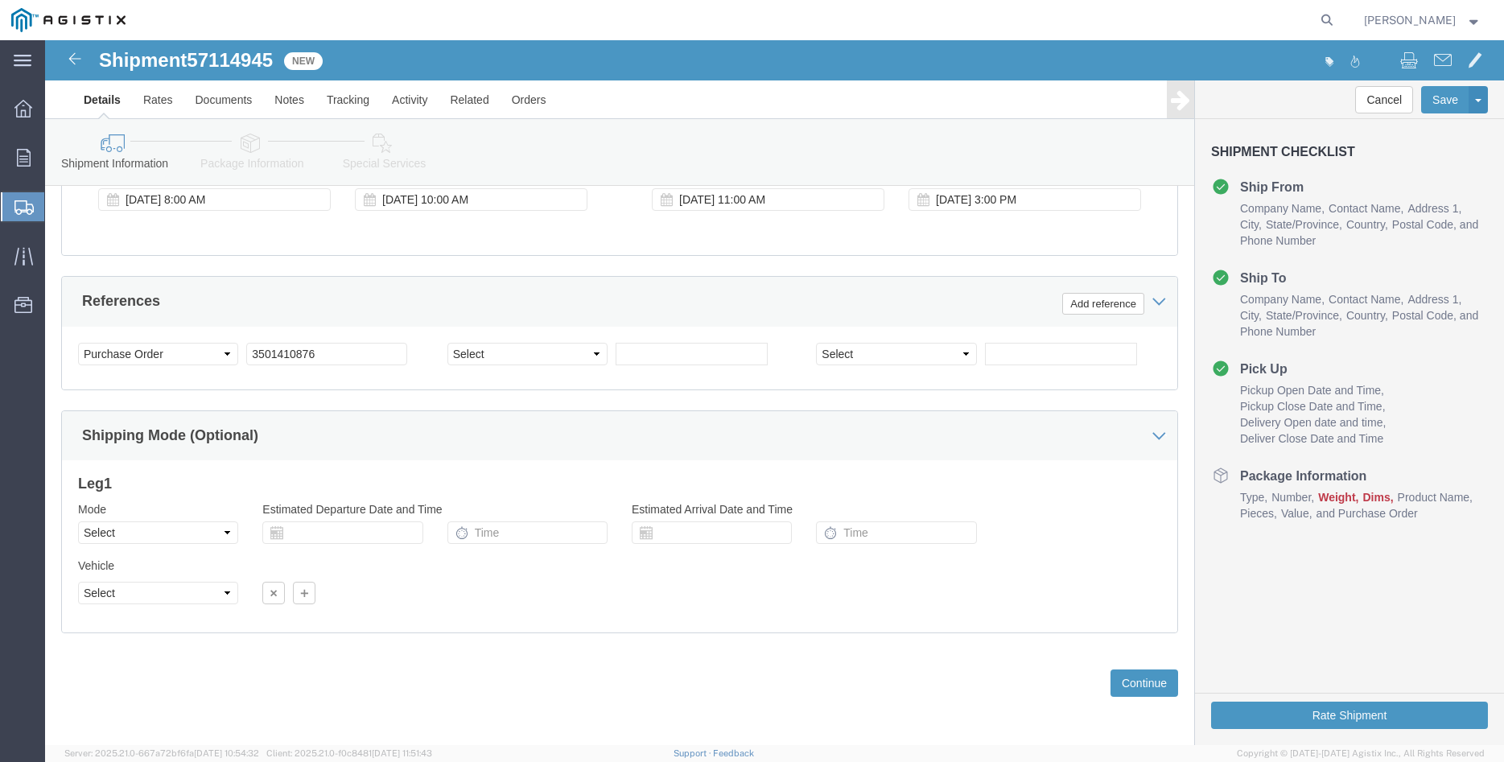
click div "Please fix the following errors Customer Information Account Select [PERSON_NAM…"
click select "Select Air Less than Truckload Multi-Leg Ocean Freight Rail Small Parcel Truckl…"
select select "TL"
click option "Truckload"
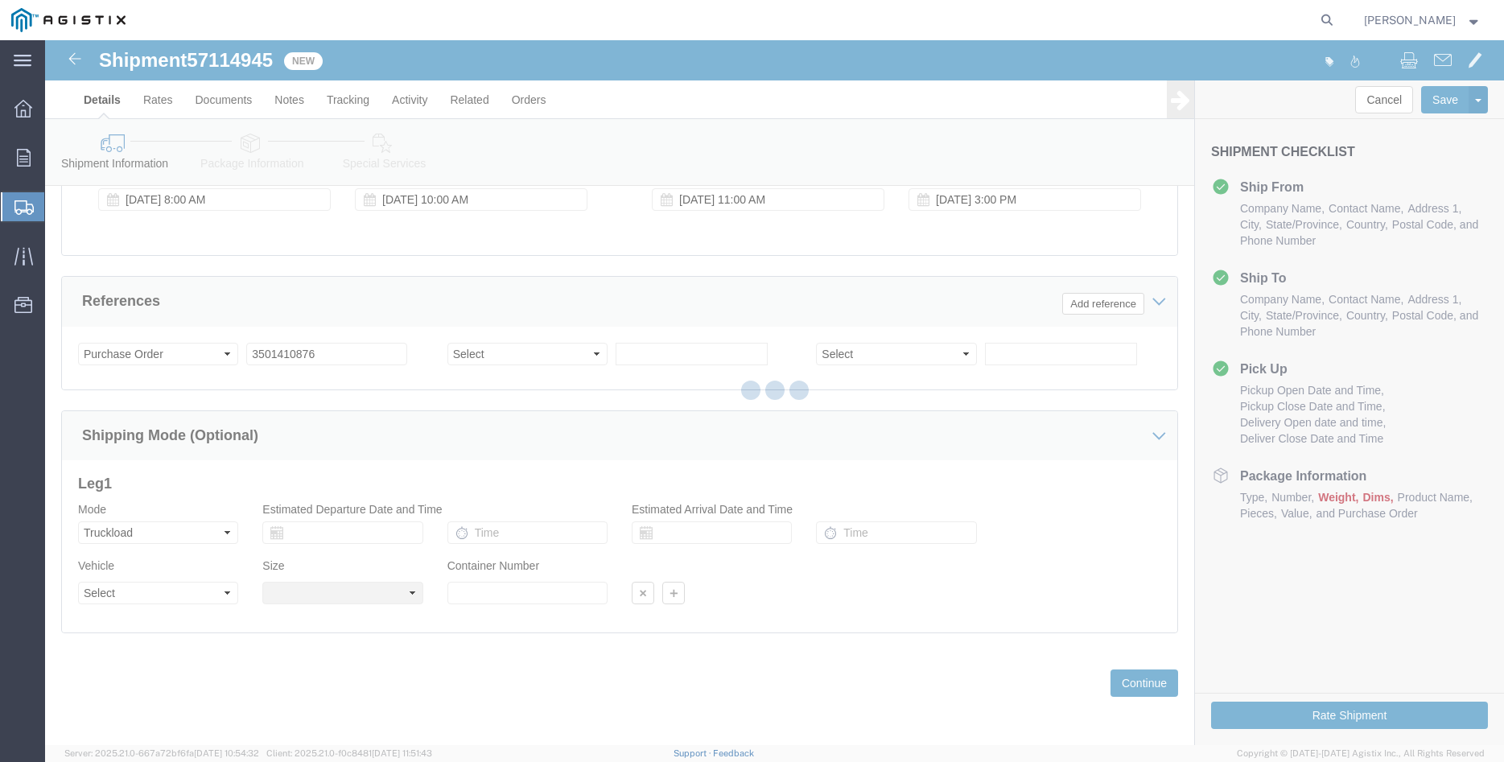
click div
click body "Shipment 57114945 New Details Rates Documents Notes Tracking Activity Related O…"
select select
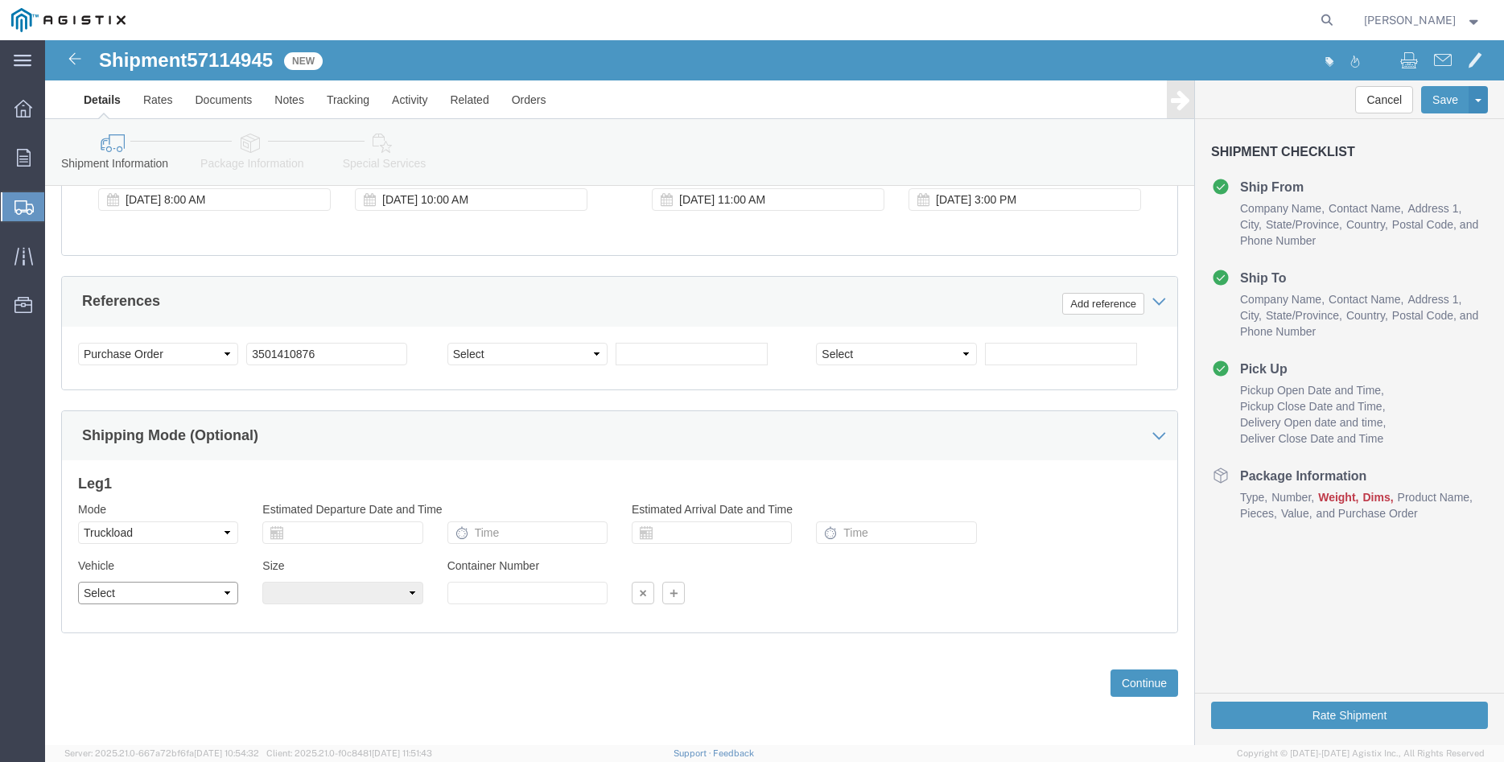
click select "Select 1-Ton (PSS) 10 Wheel 10 Yard Dump Truck 20 Yard Dump Truck Bobtail Botto…"
select select "FLBD"
click option "Flat Bed"
click select "Select 35 Feet 20 Feet 28 Feet 53 Feet 40 Feet 48 Feet"
select select "48FT"
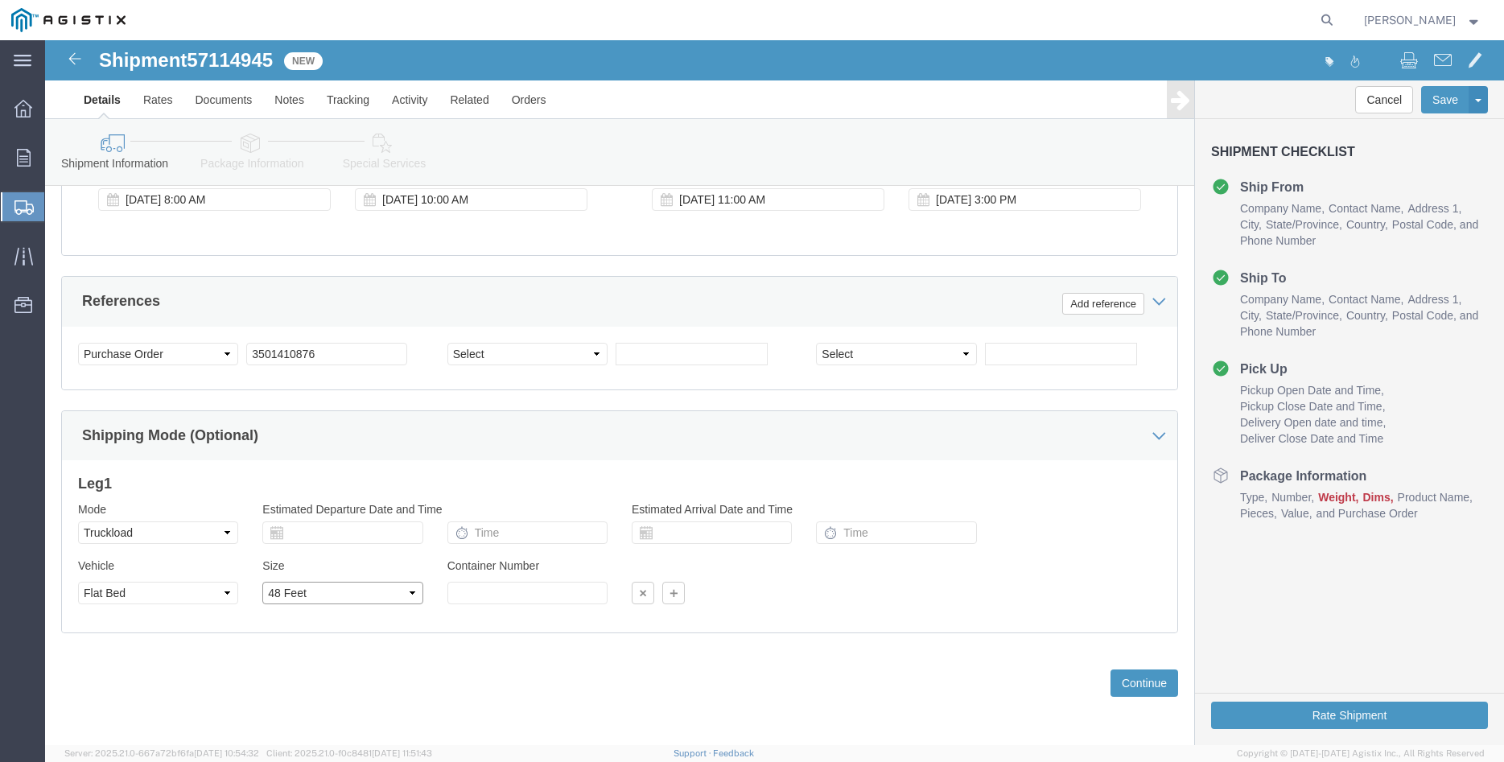
click option "48 Feet"
click div "Previous Continue"
click button "Continue"
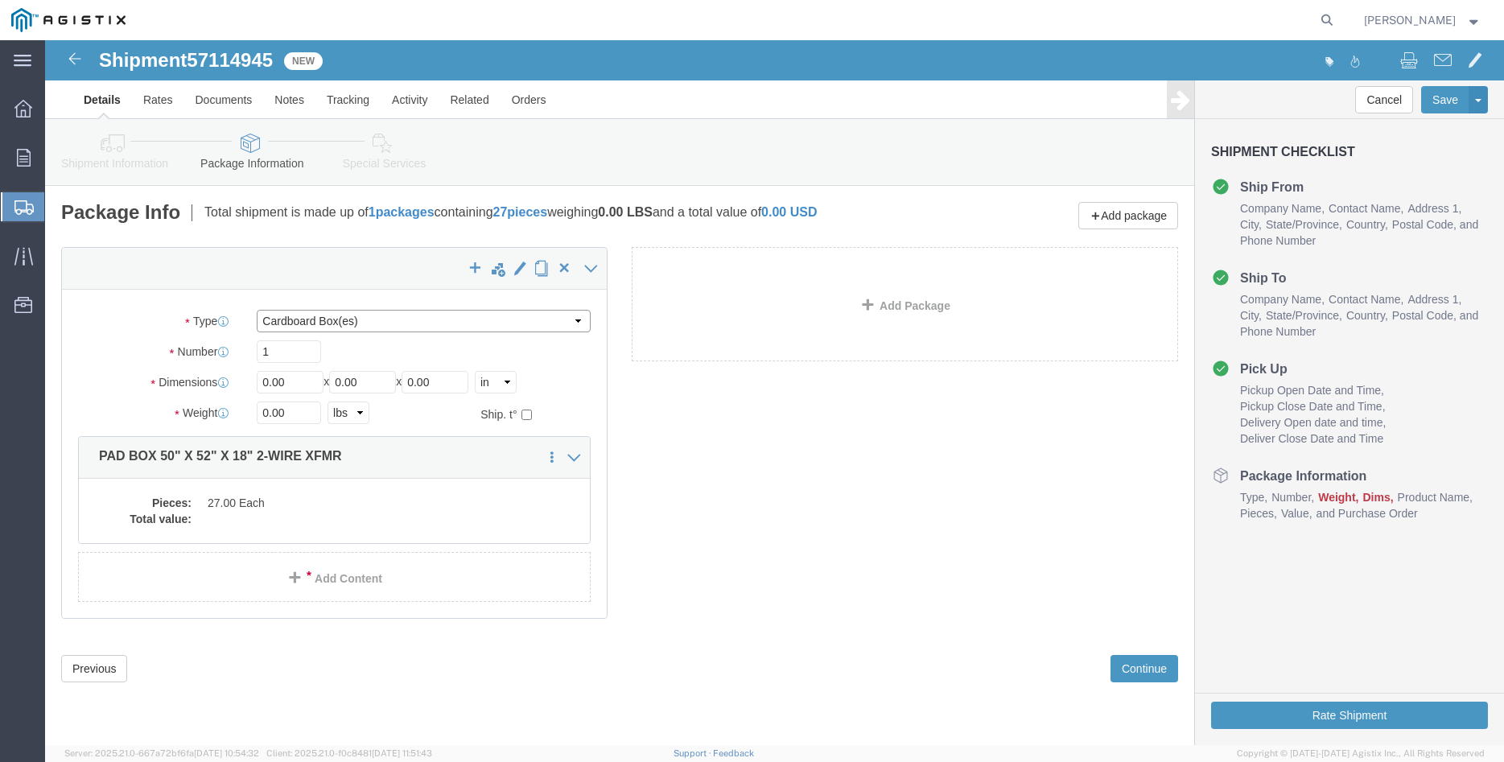
click select "Select Bulk Bundle(s) Cardboard Box(es) Carton(s) Crate(s) Drum(s) (Fiberboard)…"
select select "PONS"
click option "Pallet(s) Oversized (Not Stackable)"
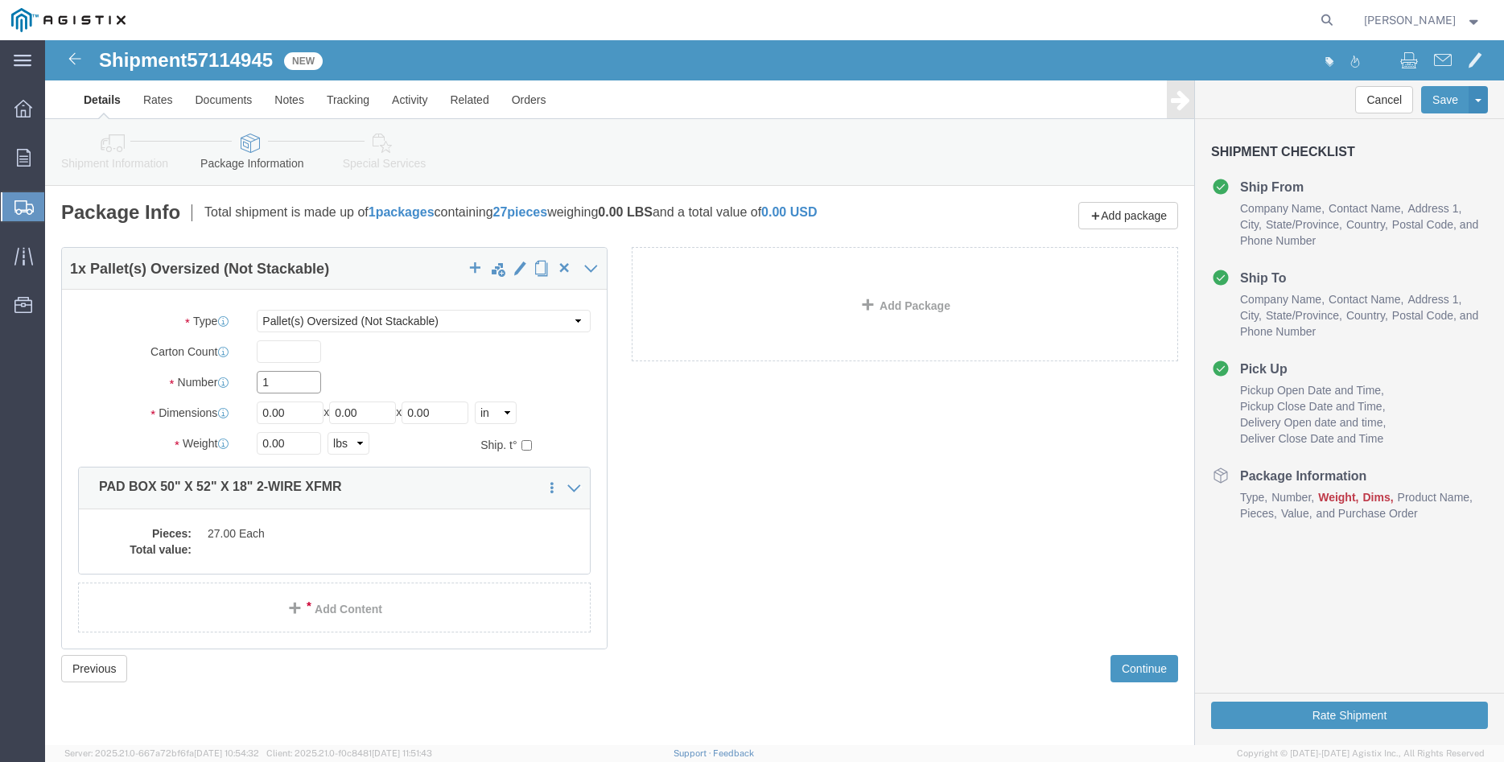
click input "1"
type input "9"
type input "64"
type input "66"
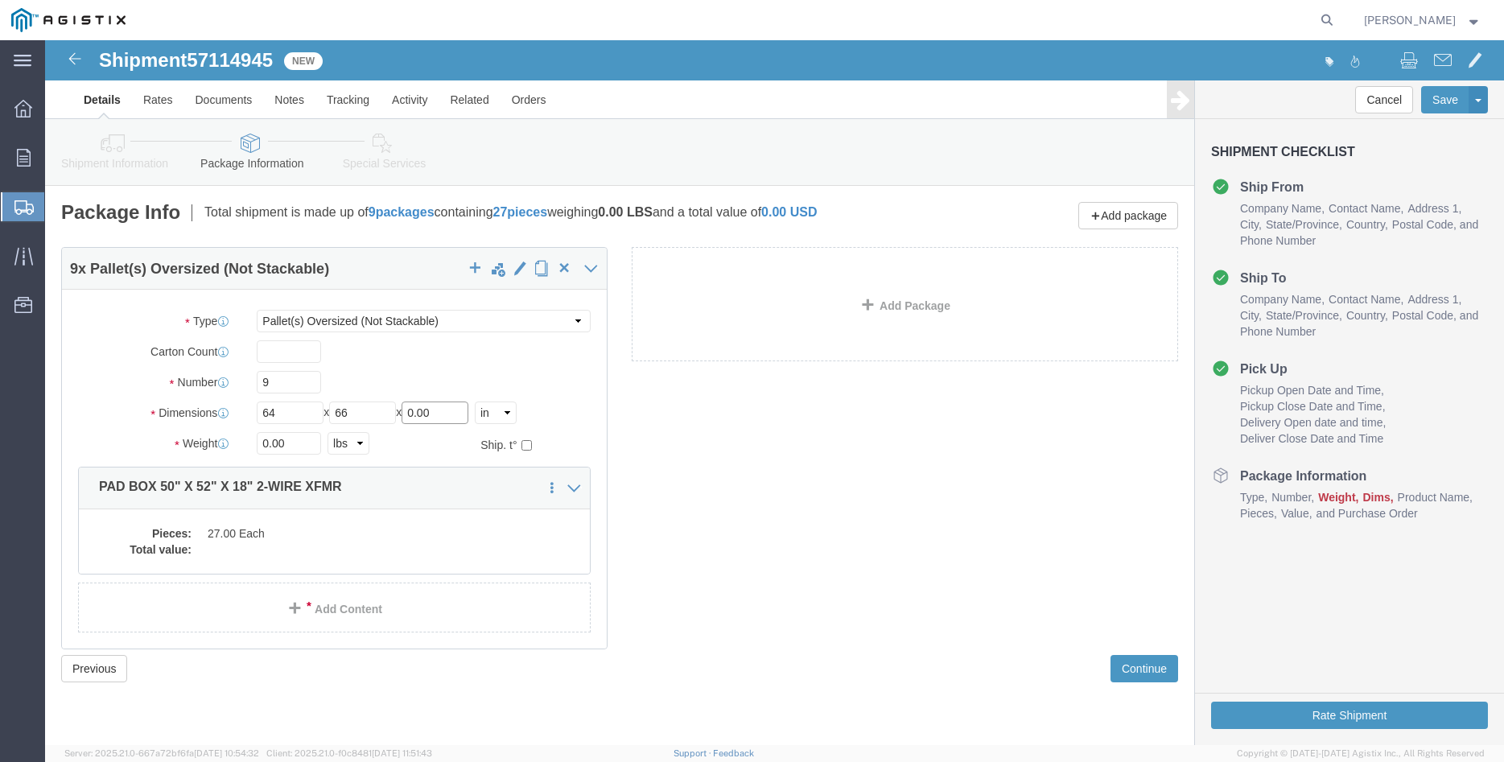
type input "4"
type input "42"
type input "15300"
click div "Number 9"
click dd
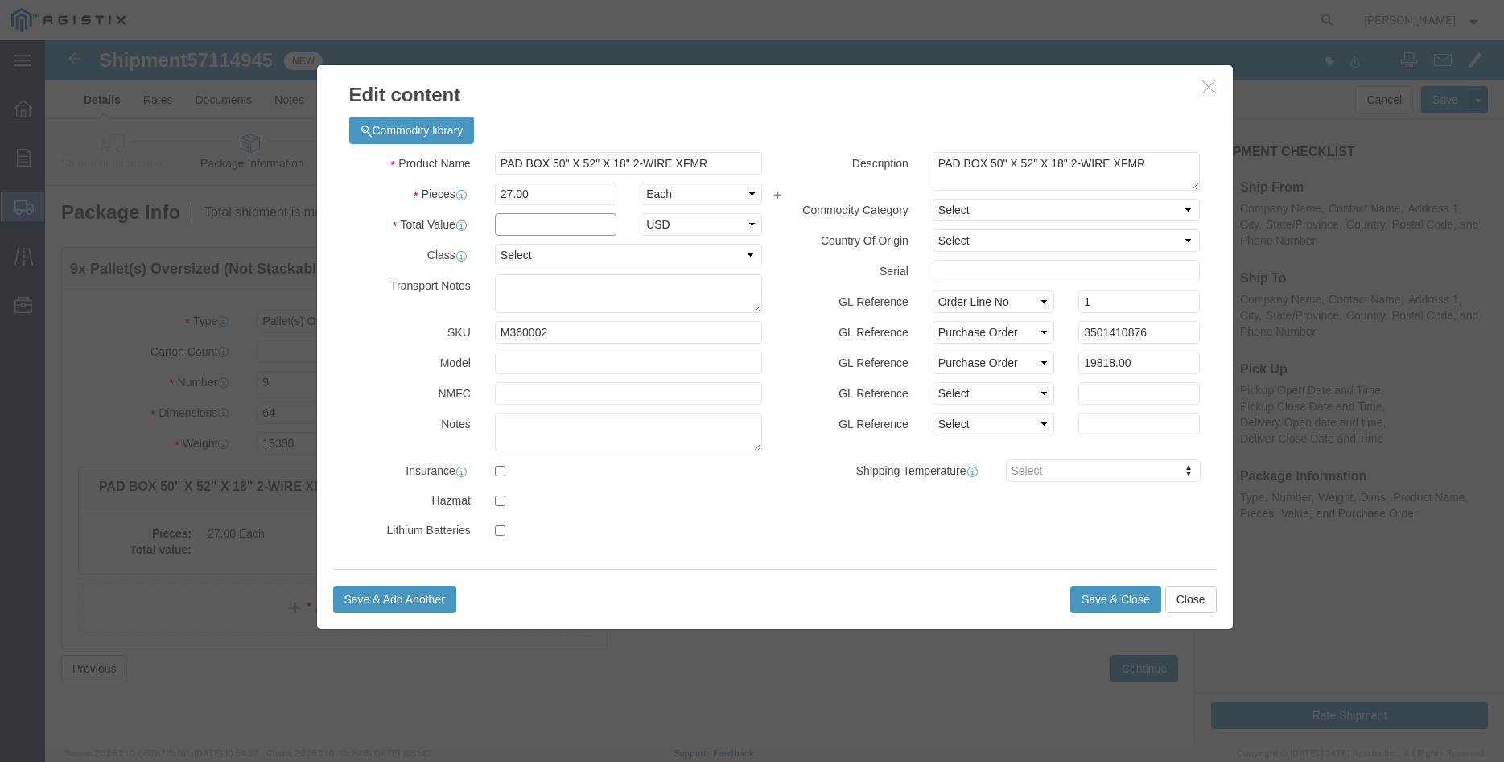
click input "text"
type input "19818.00"
click select "Select 50 55 60 65 70 85 92.5 100 125 175 250 300 400"
select select "100"
click option "100"
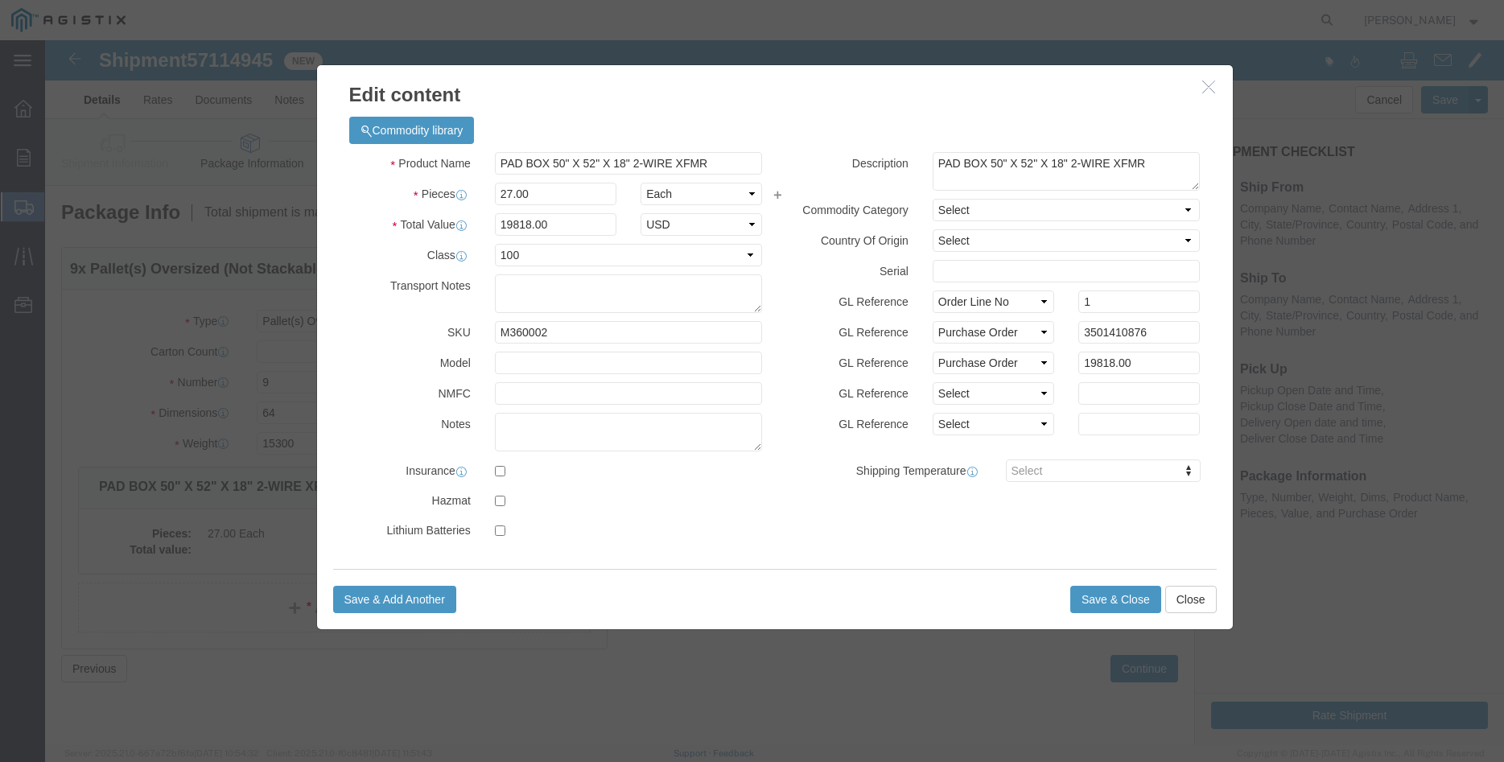
click div "GL Reference Select Account Type Activity ID Airline Appointment Number ASN Bat…"
click button "Save & Close"
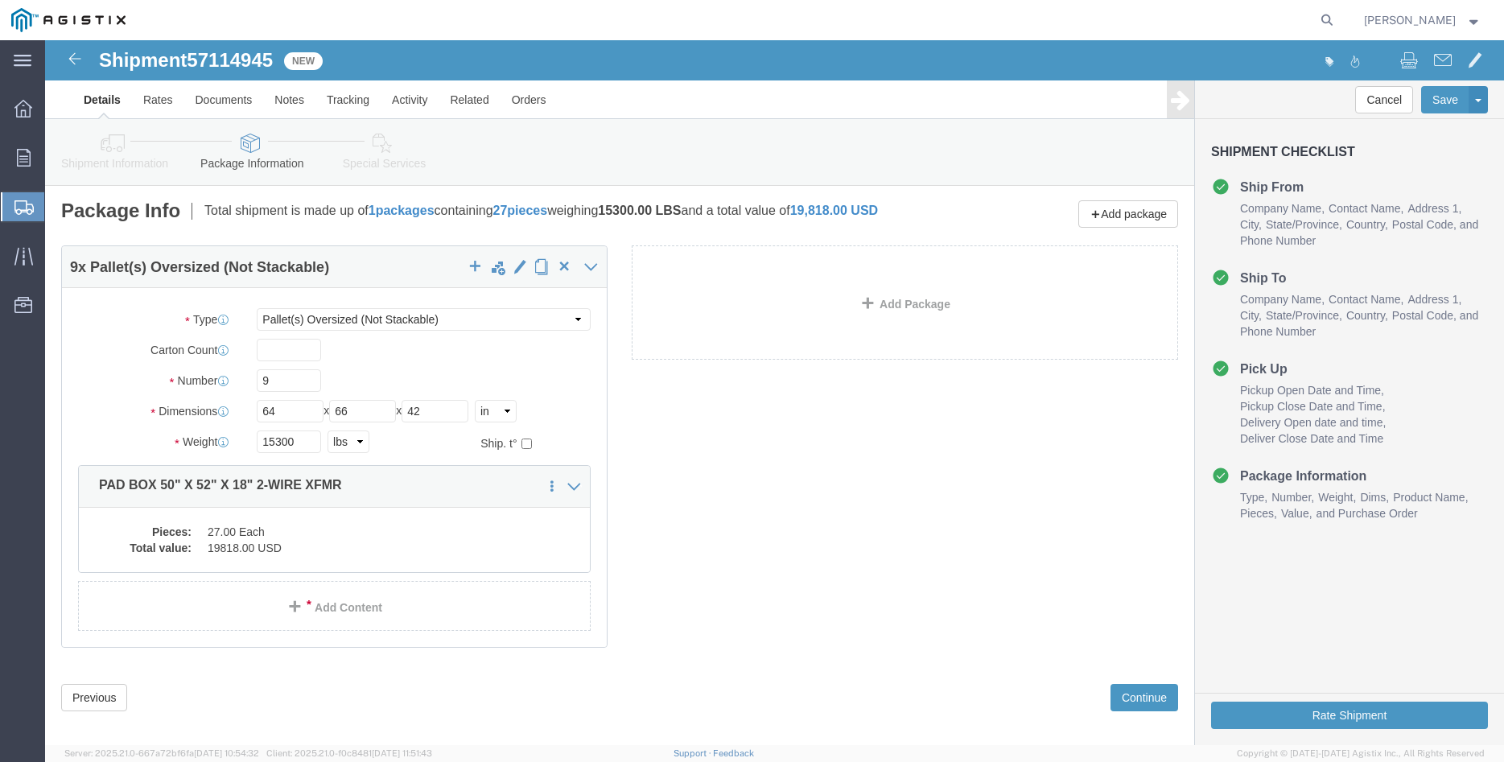
scroll to position [28, 0]
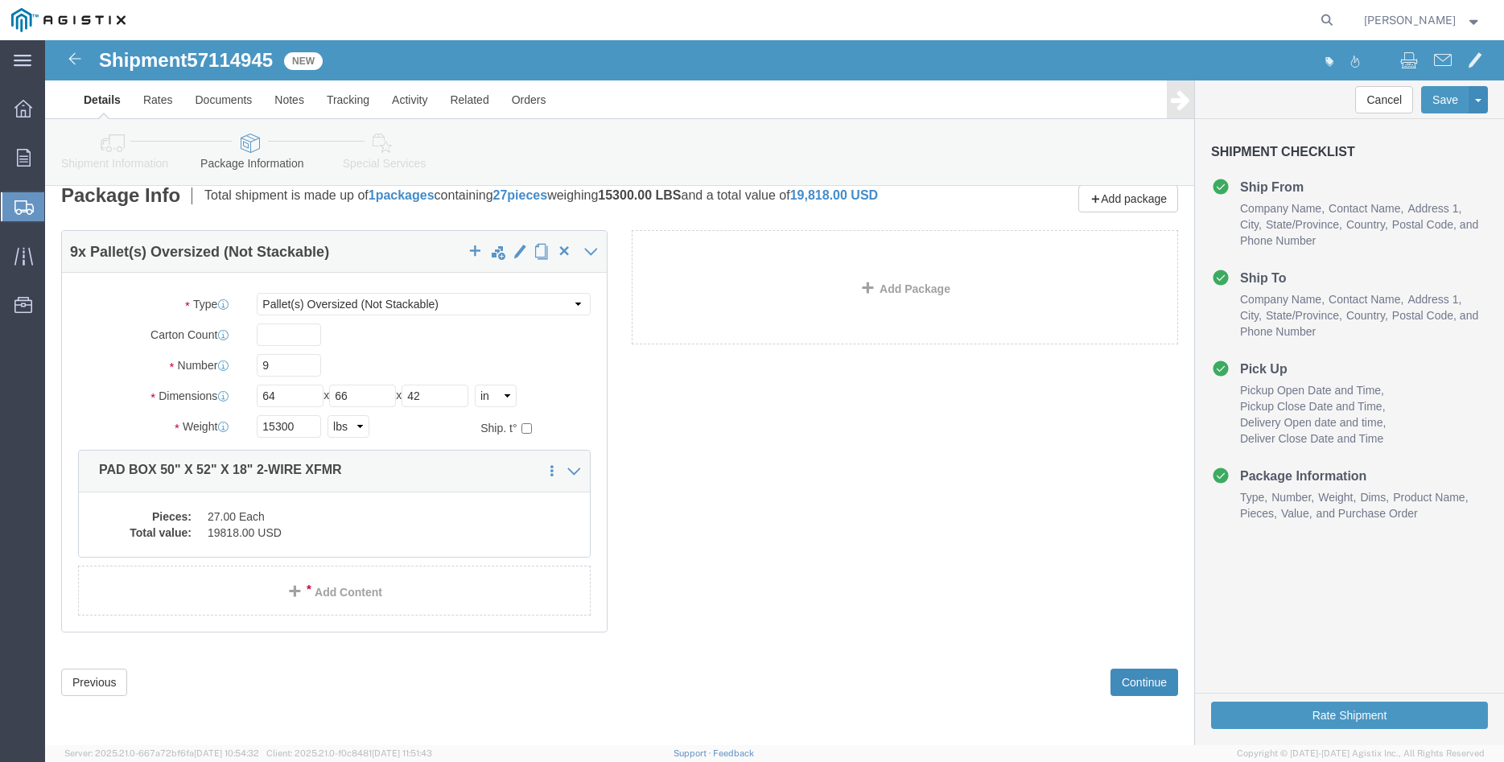
click button "Continue"
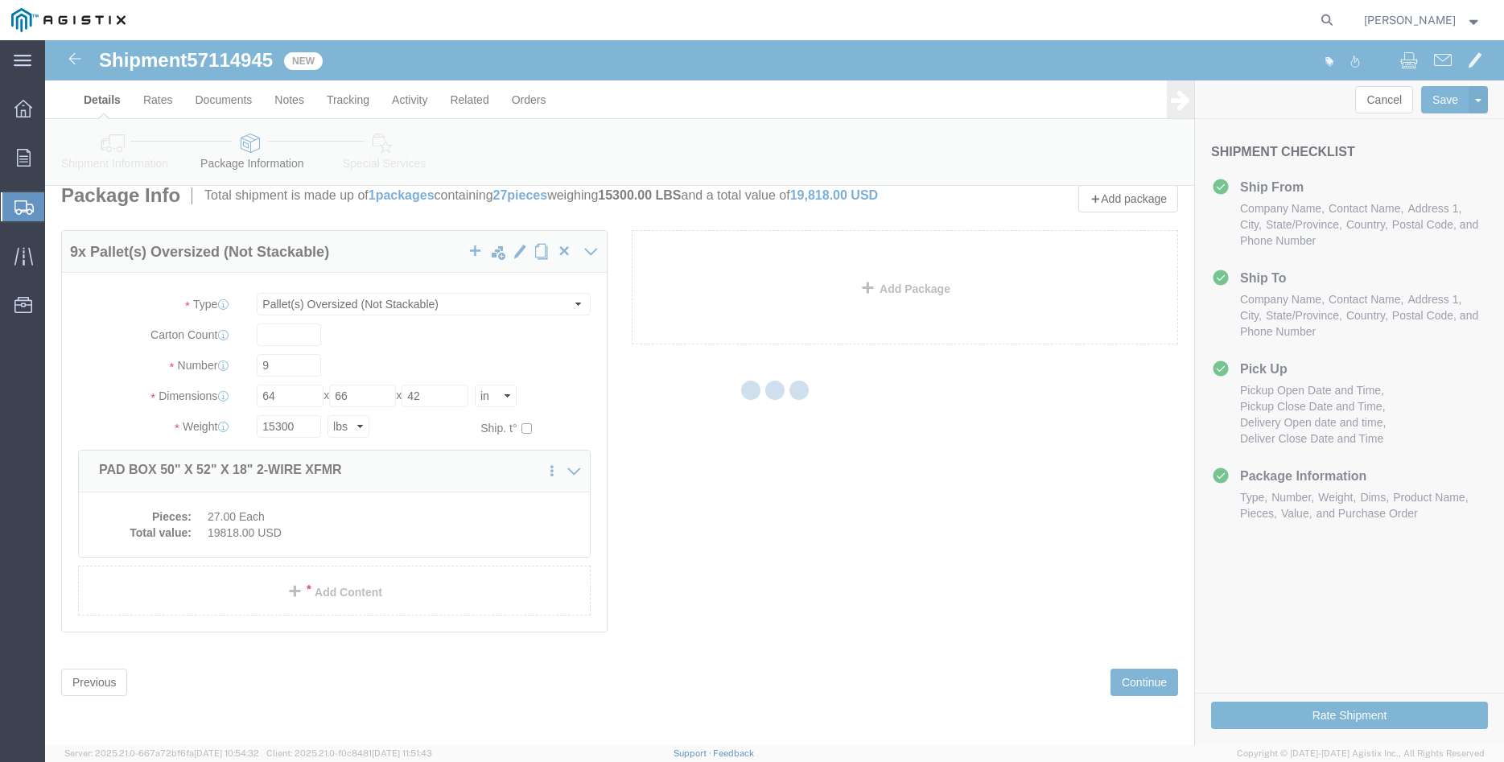
scroll to position [0, 0]
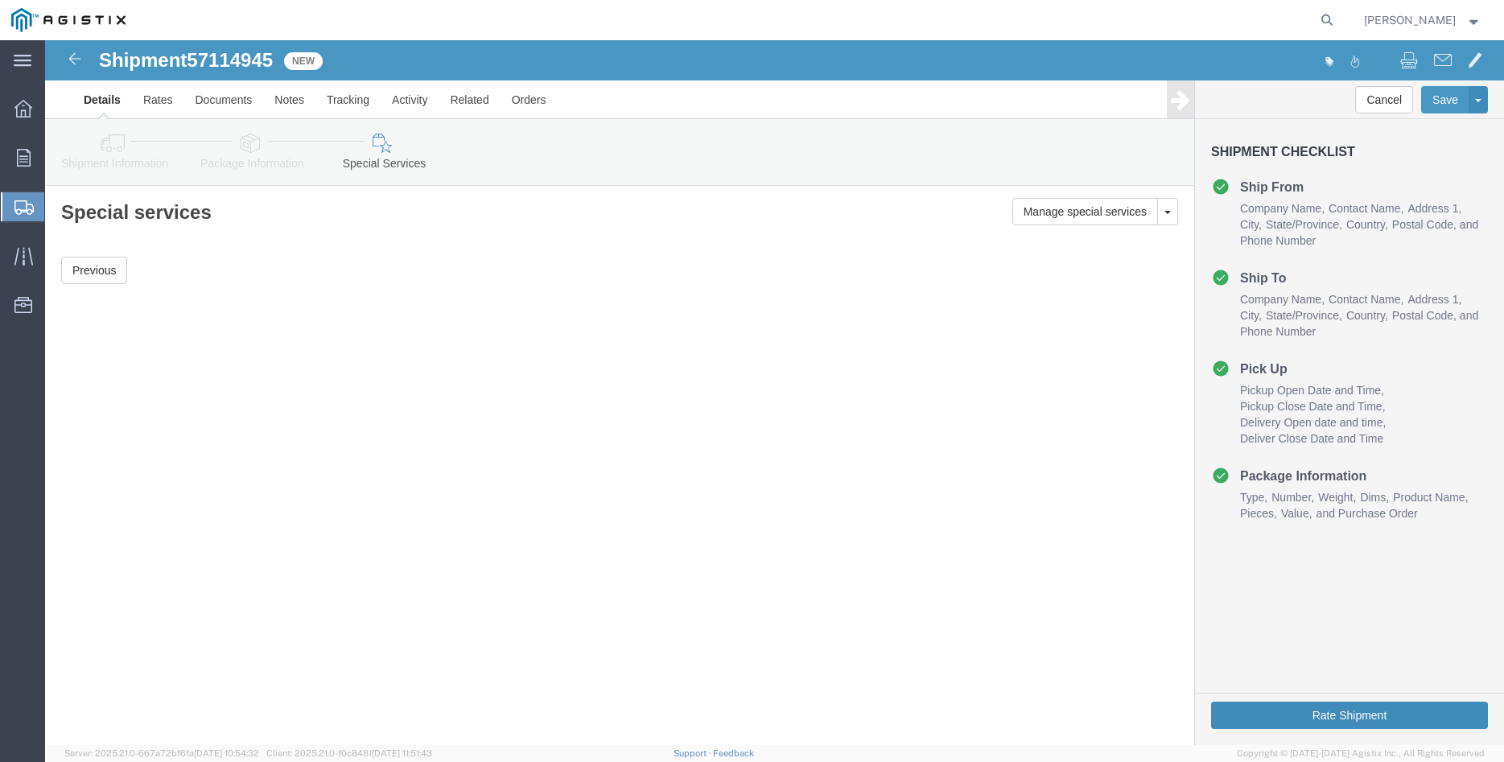
click button "Rate Shipment"
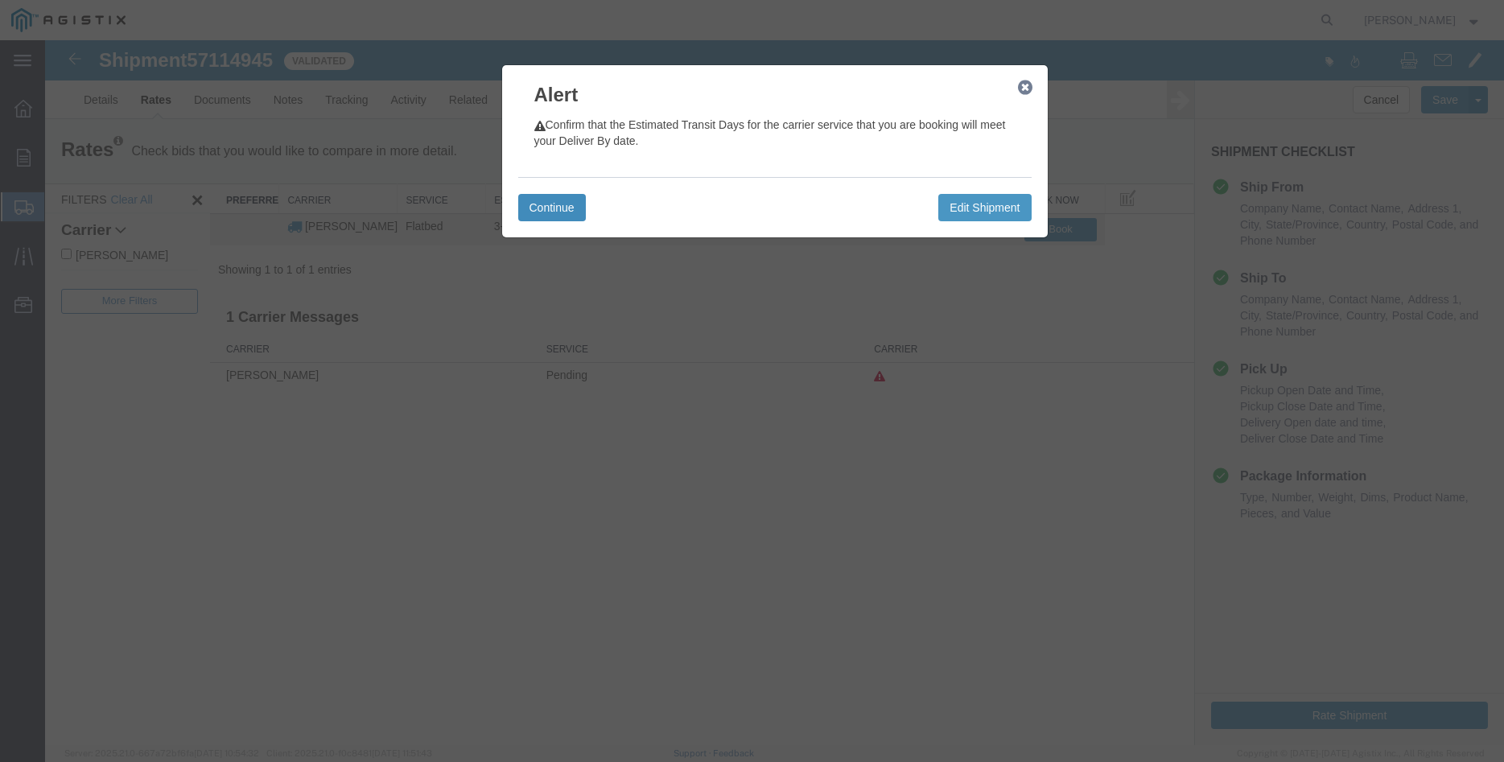
click at [557, 203] on button "Continue" at bounding box center [552, 207] width 68 height 27
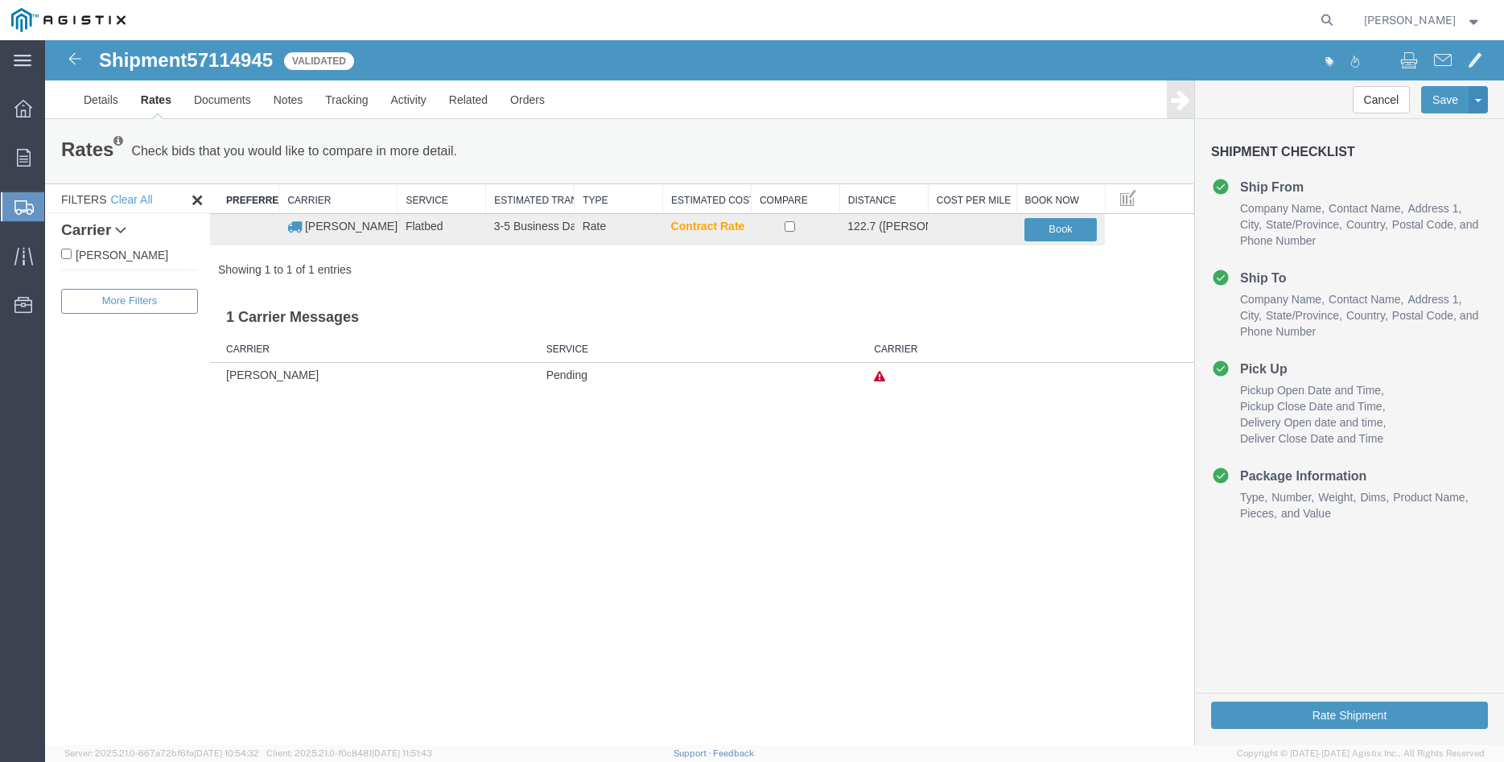
click at [149, 252] on label "[PERSON_NAME]" at bounding box center [129, 255] width 137 height 18
click at [72, 252] on input "[PERSON_NAME]" at bounding box center [66, 254] width 10 height 10
checkbox input "true"
click at [794, 226] on input "checkbox" at bounding box center [790, 226] width 10 height 10
checkbox input "true"
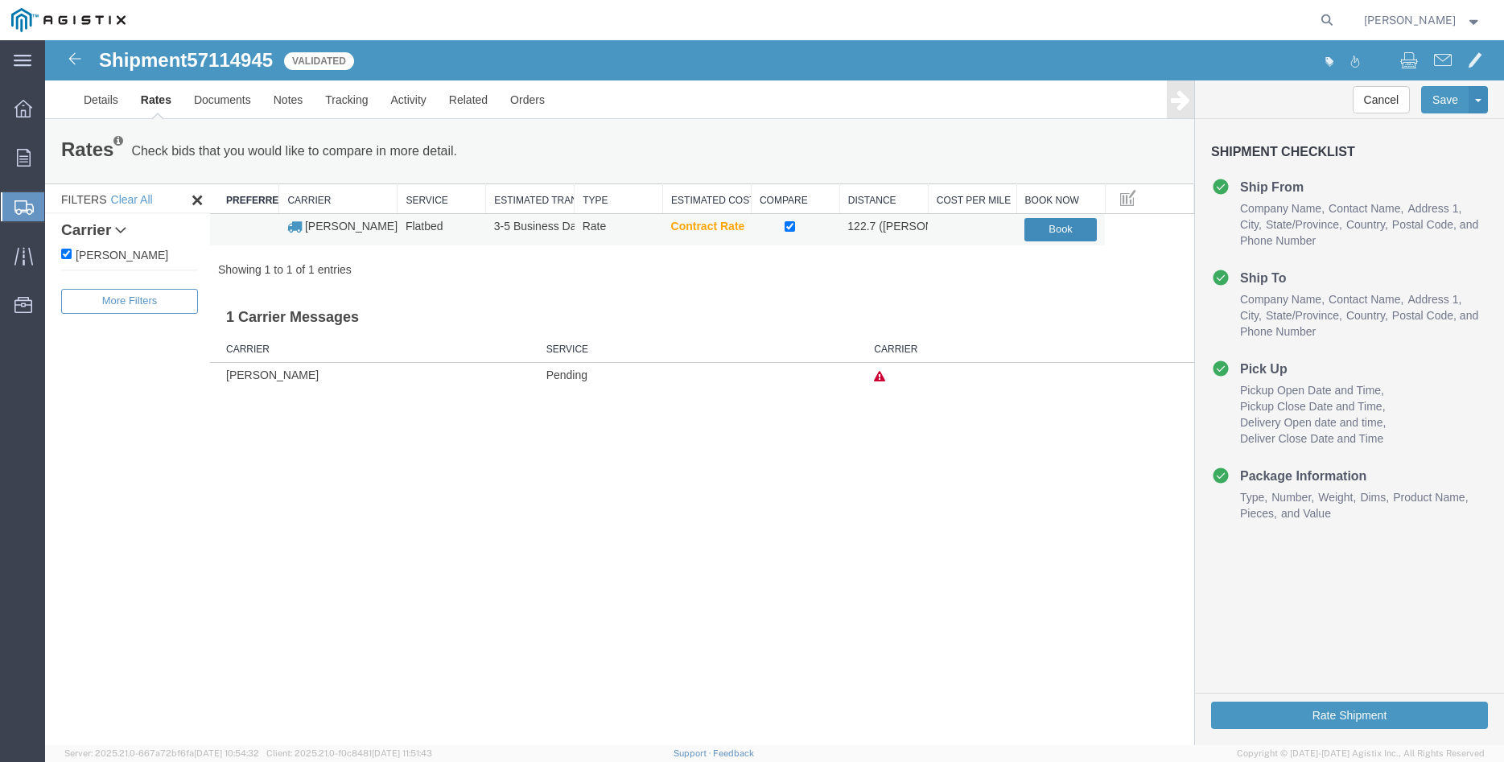
click at [1060, 230] on button "Book" at bounding box center [1061, 229] width 72 height 23
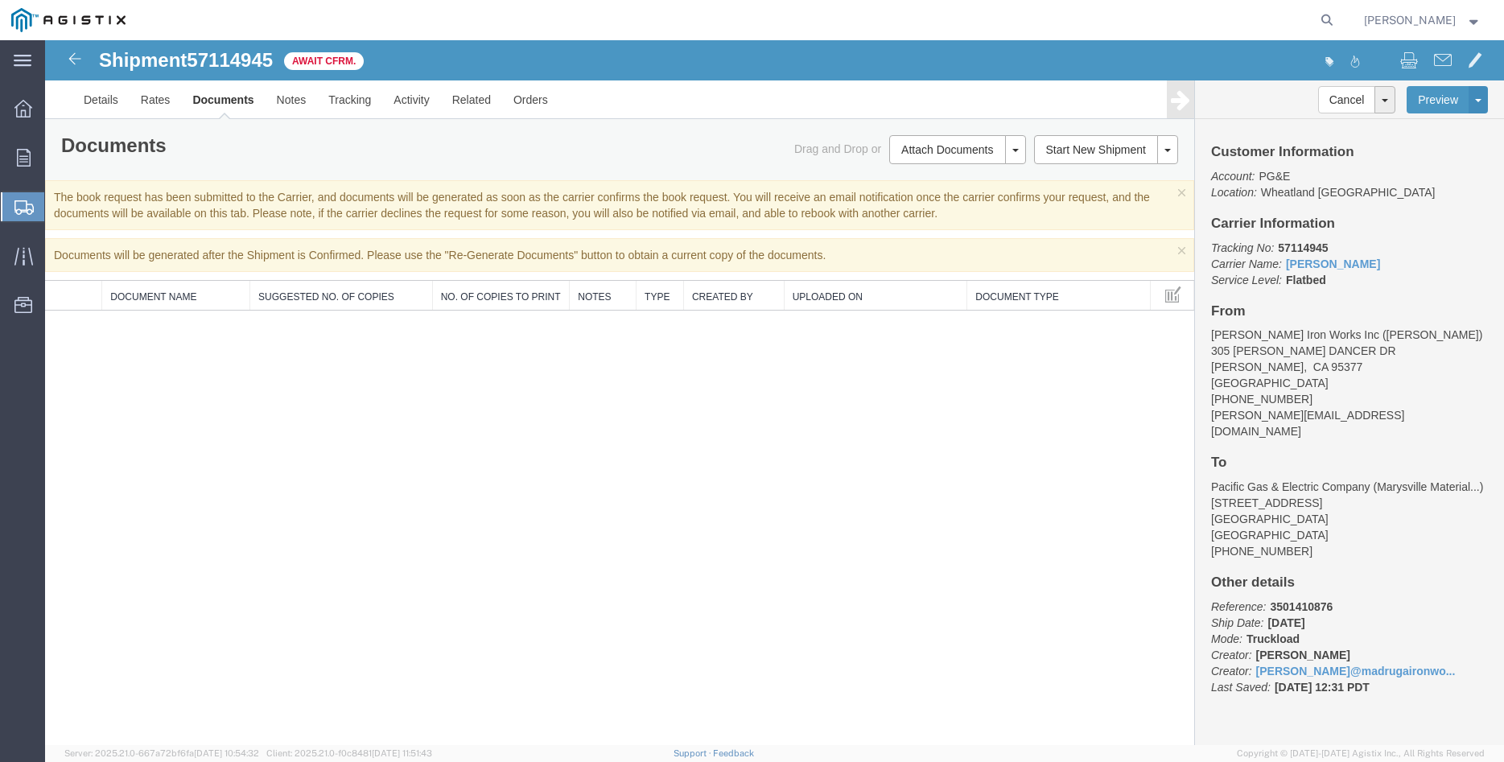
click at [176, 505] on div "Shipment 57114945 0 of 0 Await Cfrm. Details Rates Documents Notes Tracking Act…" at bounding box center [774, 392] width 1459 height 705
